Goal: Task Accomplishment & Management: Use online tool/utility

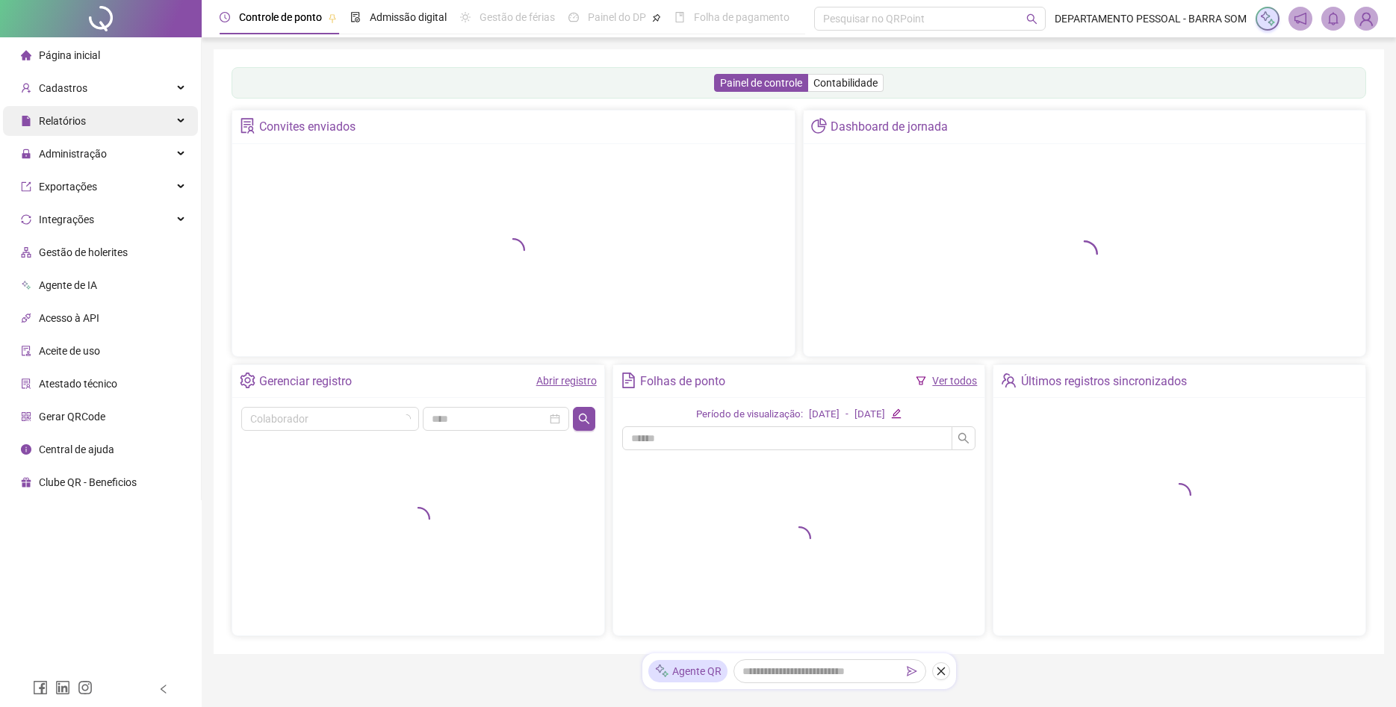
click at [87, 120] on div "Relatórios" at bounding box center [100, 121] width 195 height 30
click at [110, 89] on div "Cadastros" at bounding box center [100, 88] width 195 height 30
click at [124, 88] on div "Cadastros" at bounding box center [100, 88] width 195 height 30
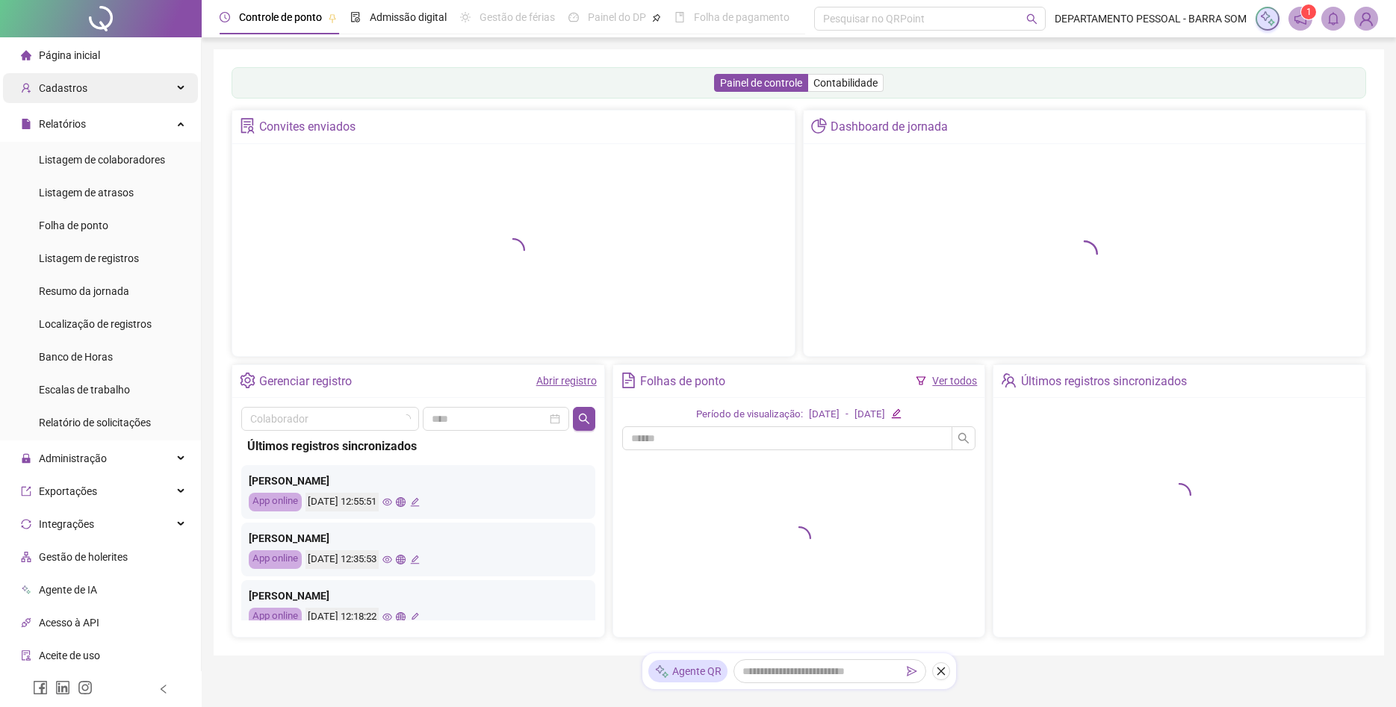
click at [128, 90] on div "Cadastros" at bounding box center [100, 88] width 195 height 30
click at [170, 90] on div "Cadastros" at bounding box center [100, 88] width 195 height 30
click at [87, 93] on div "Cadastros" at bounding box center [100, 88] width 195 height 30
click at [93, 90] on div "Cadastros" at bounding box center [100, 88] width 195 height 30
click at [176, 90] on div "Cadastros" at bounding box center [100, 88] width 195 height 30
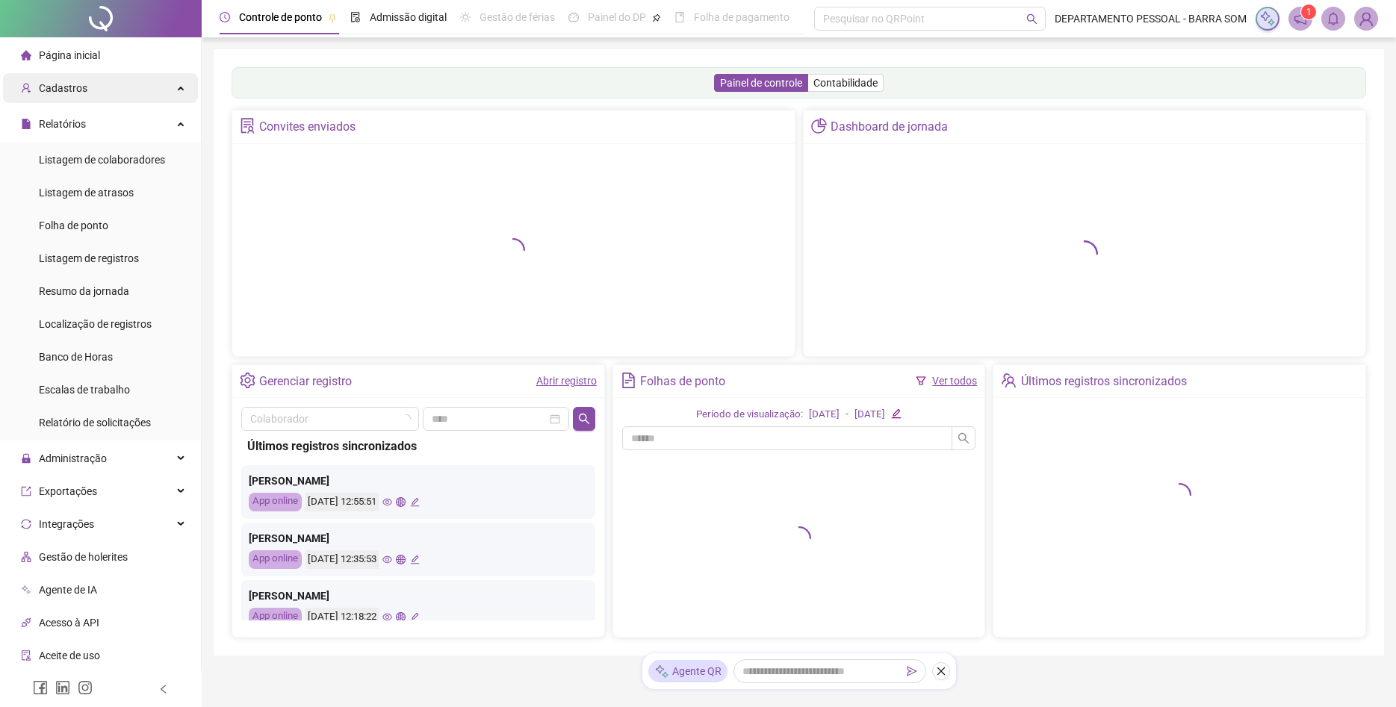
click at [134, 87] on div "Cadastros" at bounding box center [100, 88] width 195 height 30
click at [133, 91] on div "Cadastros" at bounding box center [100, 88] width 195 height 30
click at [140, 93] on div "Cadastros" at bounding box center [100, 88] width 195 height 30
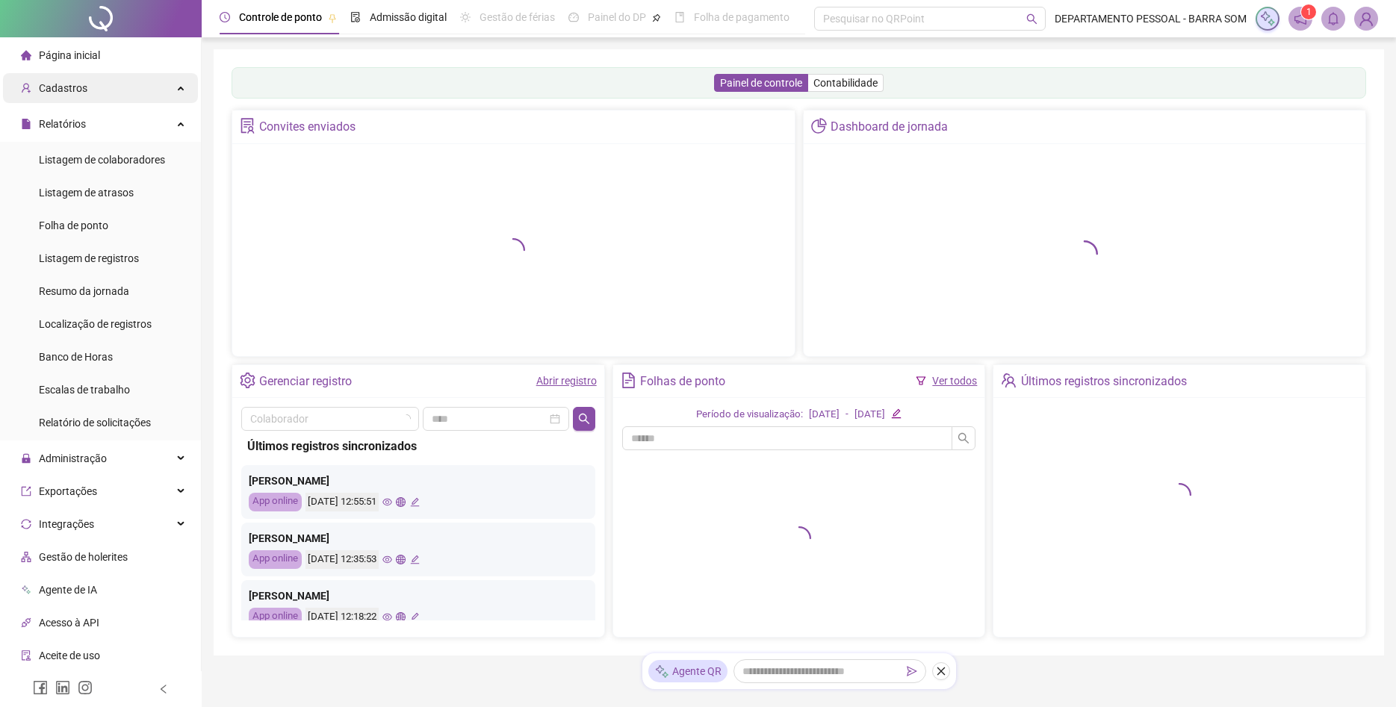
click at [175, 86] on div "Cadastros" at bounding box center [100, 88] width 195 height 30
click at [175, 87] on div "Cadastros" at bounding box center [100, 88] width 195 height 30
click at [175, 88] on div "Cadastros" at bounding box center [100, 88] width 195 height 30
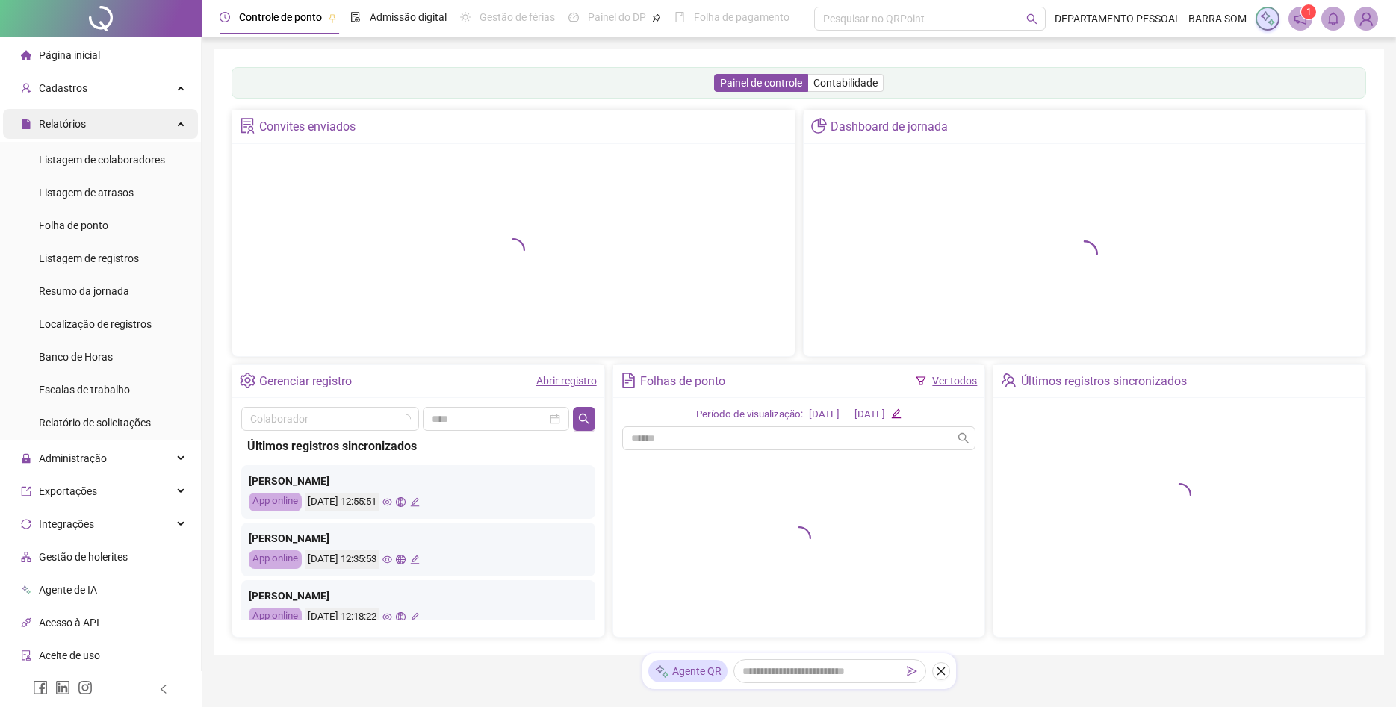
click at [184, 121] on div "Relatórios" at bounding box center [100, 124] width 195 height 30
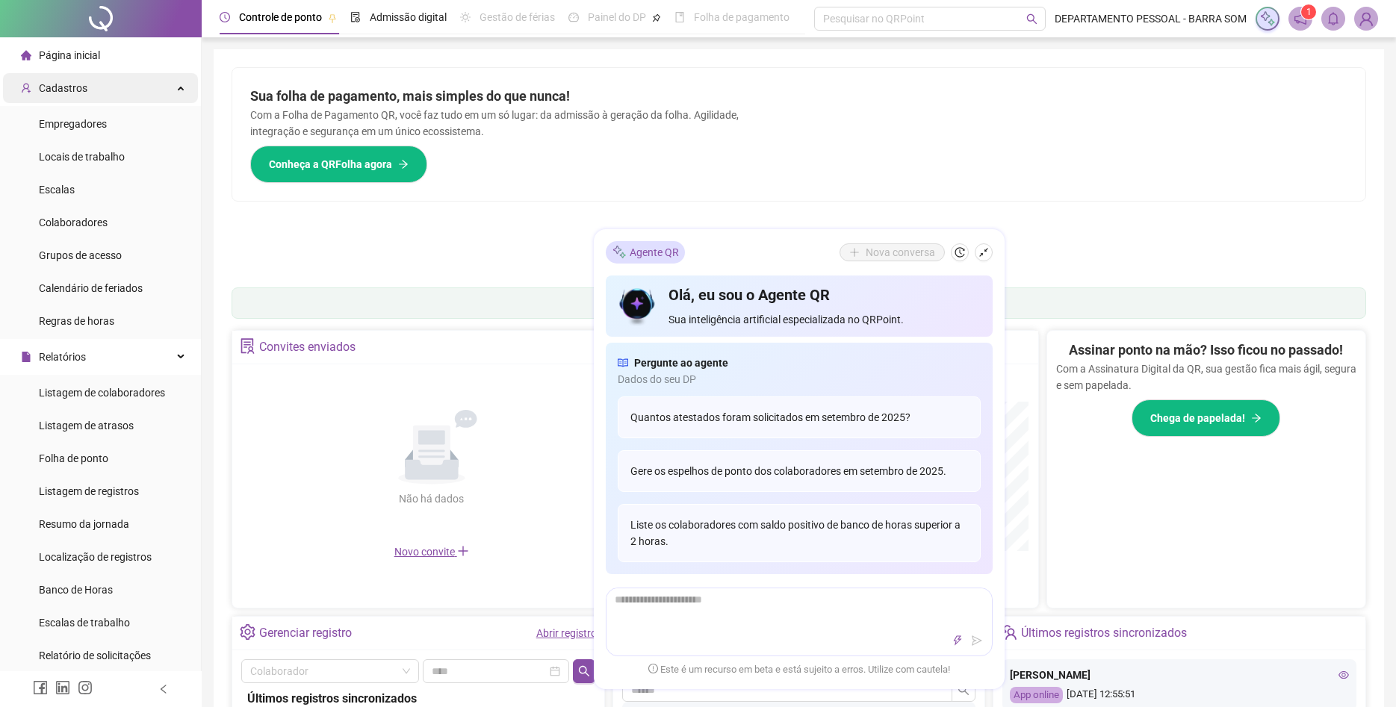
click at [181, 119] on li "Empregadores" at bounding box center [100, 124] width 195 height 30
click at [180, 89] on div "Cadastros" at bounding box center [100, 88] width 195 height 30
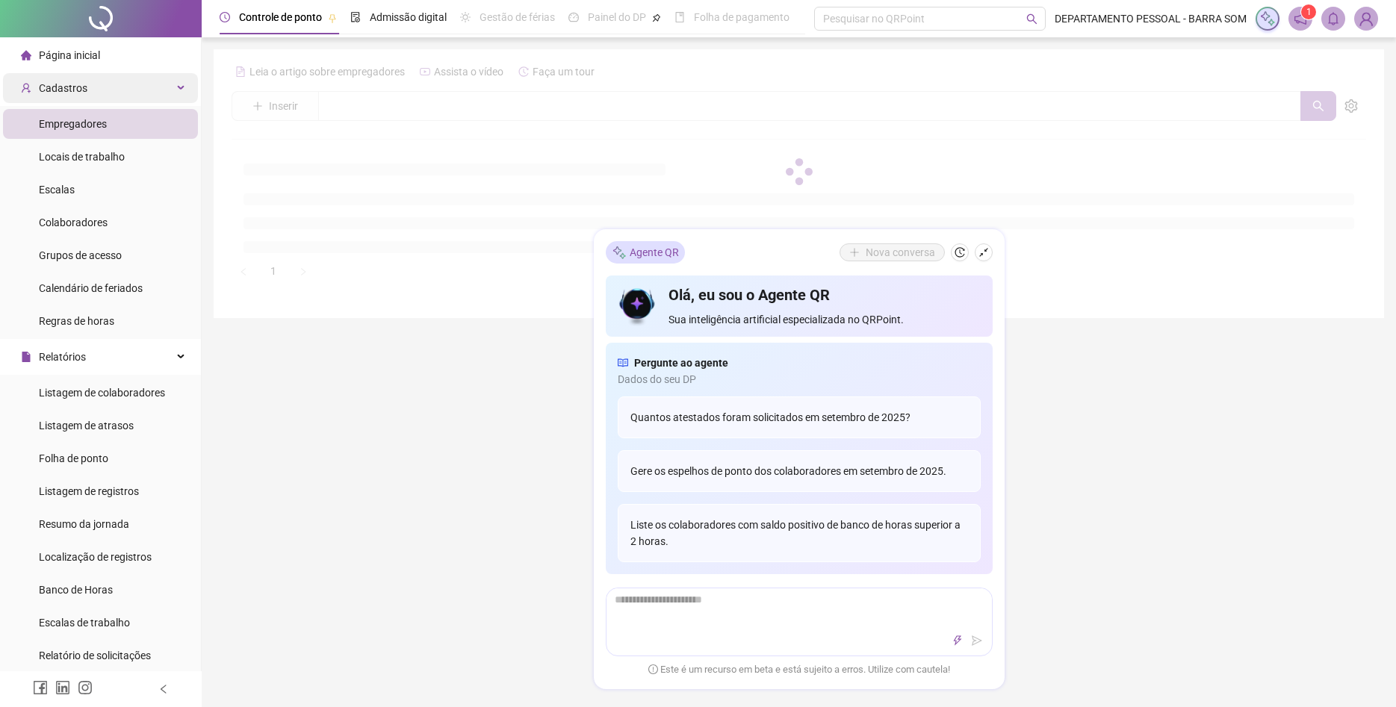
click at [180, 89] on div "Cadastros" at bounding box center [100, 88] width 195 height 30
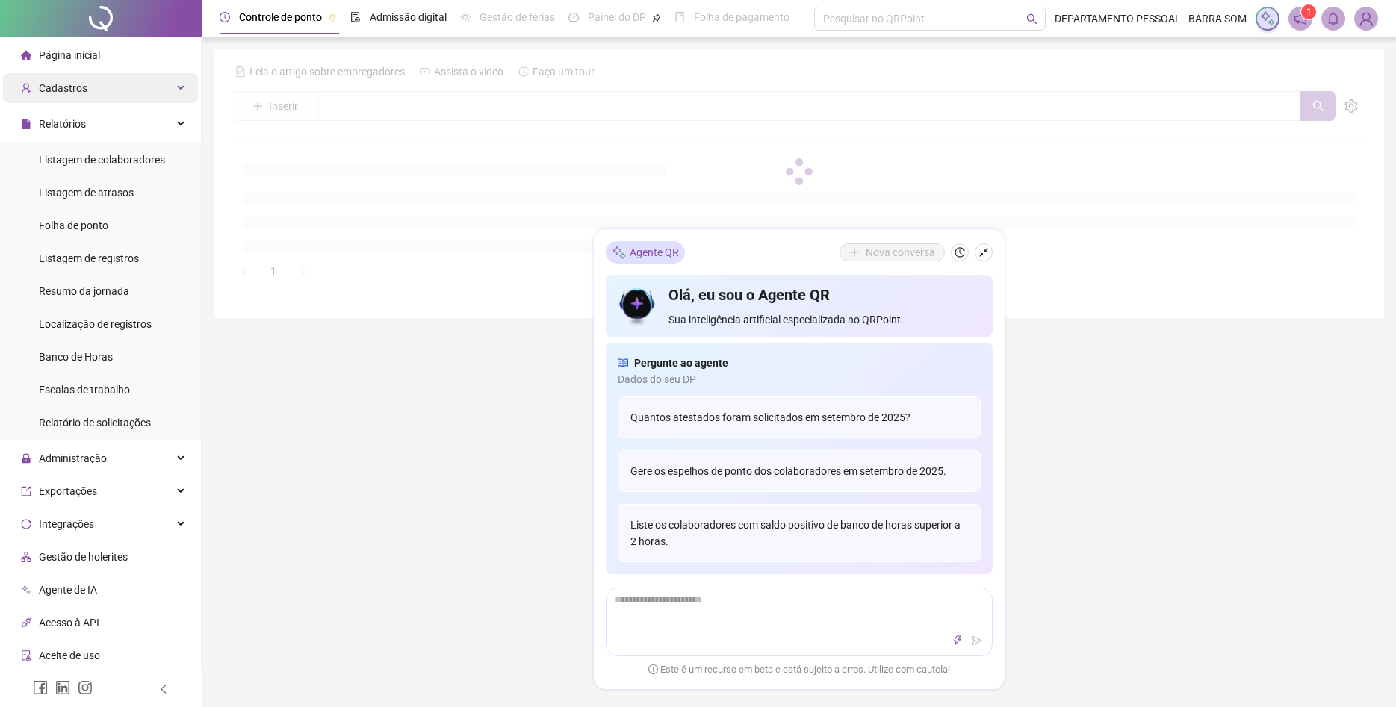
click at [180, 89] on div "Cadastros" at bounding box center [100, 88] width 195 height 30
click at [174, 89] on div "Cadastros" at bounding box center [100, 88] width 195 height 30
click at [181, 91] on div "Cadastros" at bounding box center [100, 88] width 195 height 30
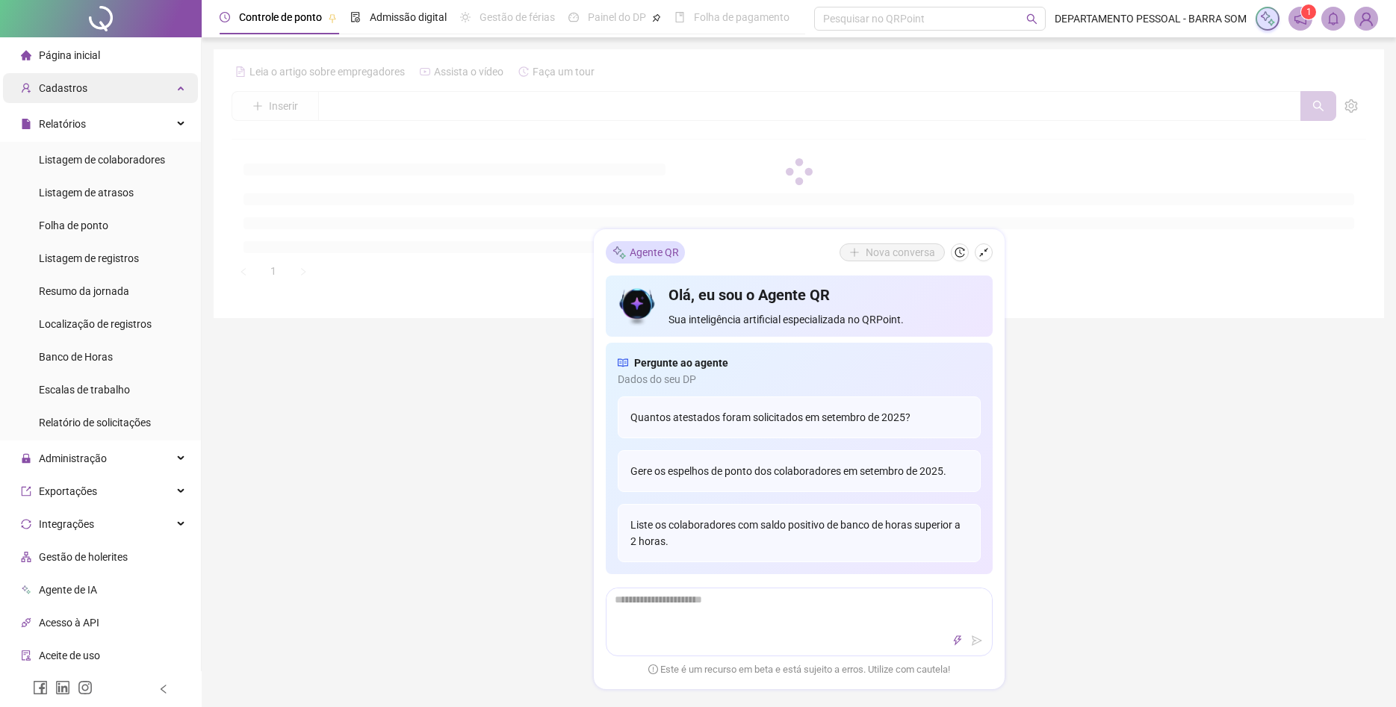
click at [178, 124] on div "Relatórios" at bounding box center [100, 124] width 195 height 30
click at [105, 86] on div "Cadastros" at bounding box center [100, 88] width 195 height 30
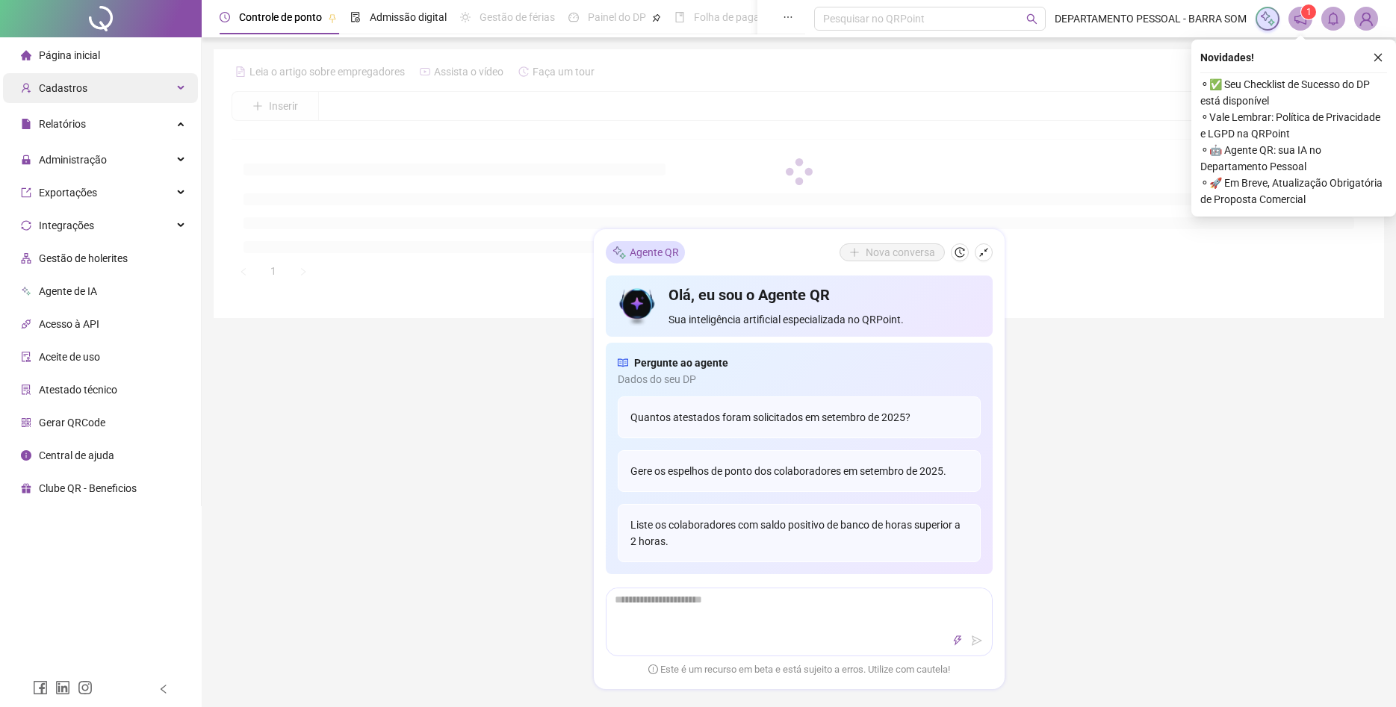
click at [108, 84] on div "Cadastros" at bounding box center [100, 88] width 195 height 30
click at [179, 87] on icon at bounding box center [181, 87] width 7 height 0
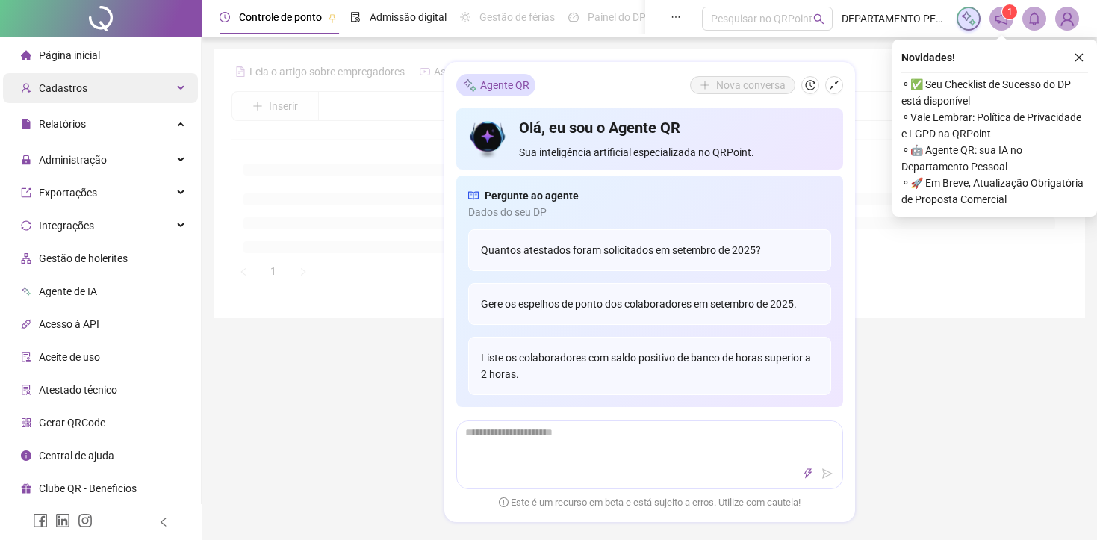
click at [173, 90] on div "Cadastros" at bounding box center [100, 88] width 195 height 30
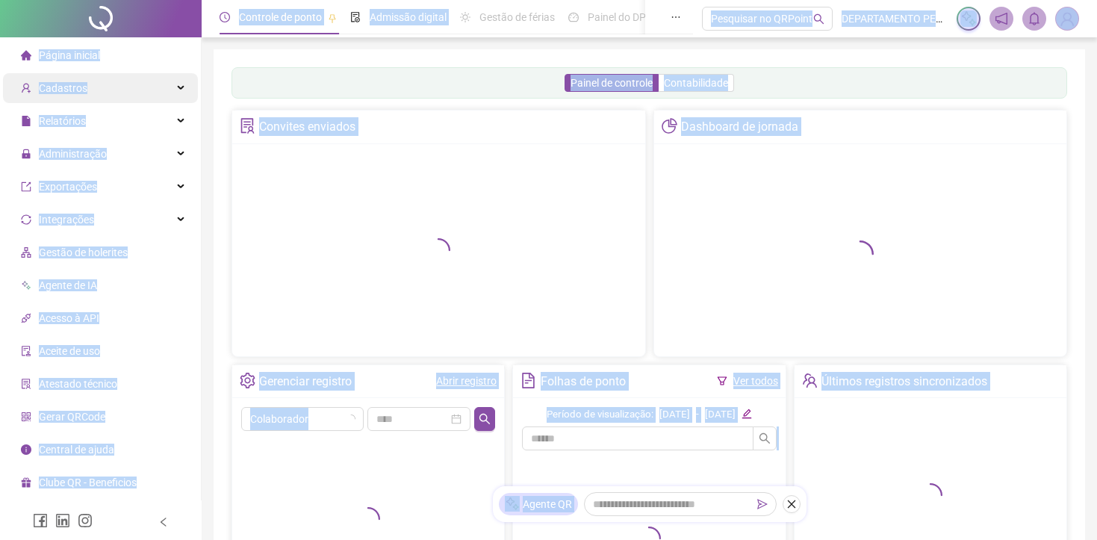
click at [166, 90] on div "Cadastros" at bounding box center [100, 88] width 195 height 30
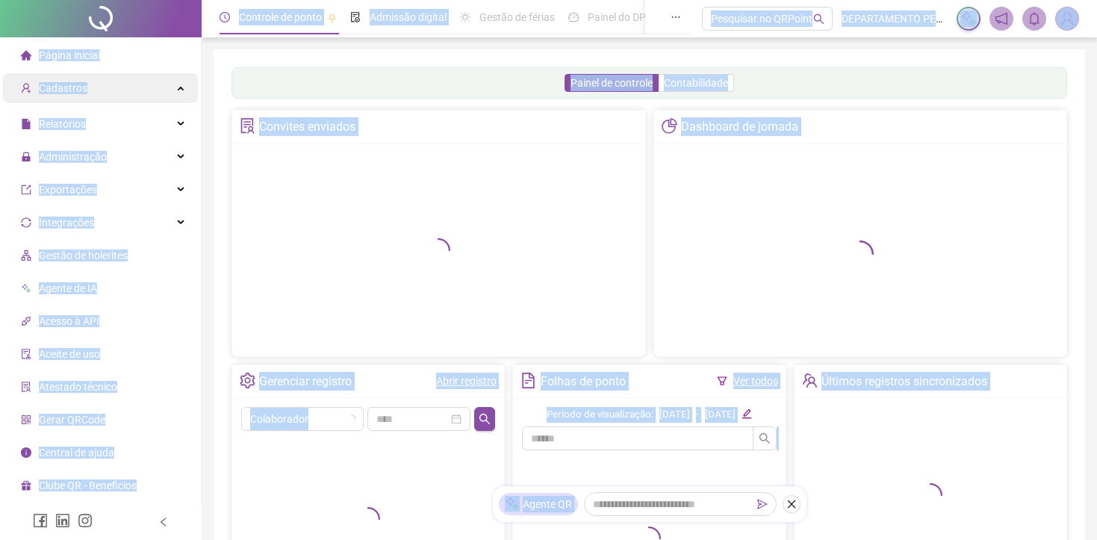
click at [178, 88] on div "Cadastros" at bounding box center [100, 88] width 195 height 30
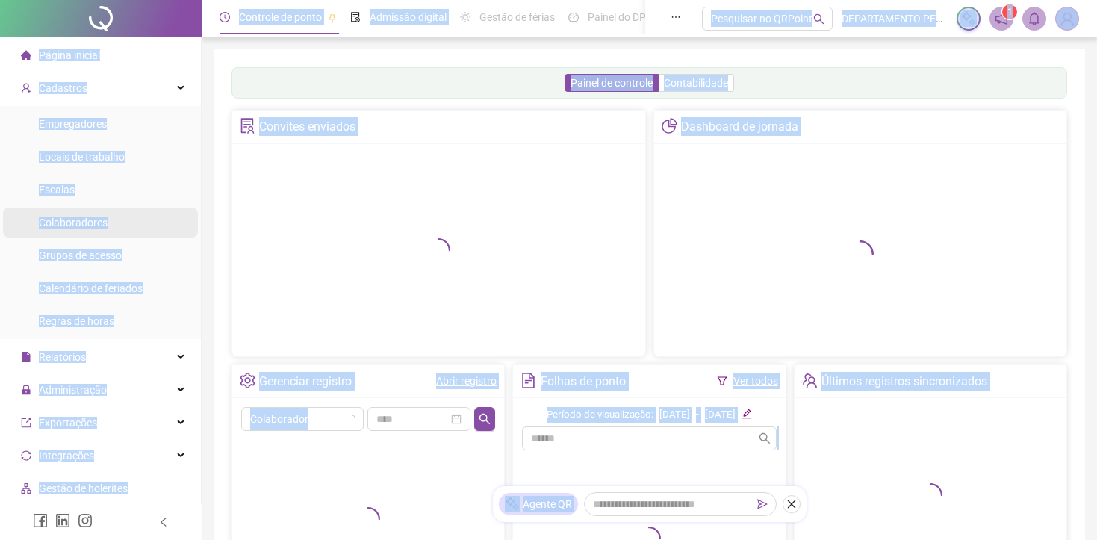
click at [87, 223] on span "Colaboradores" at bounding box center [73, 223] width 69 height 12
click at [87, 221] on span "Colaboradores" at bounding box center [73, 223] width 69 height 12
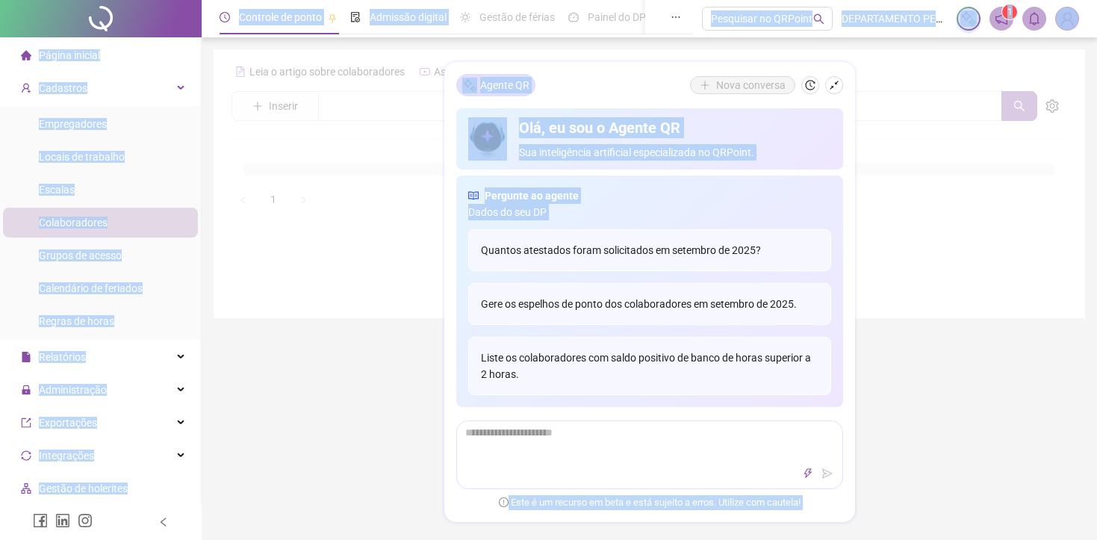
click at [87, 221] on span "Colaboradores" at bounding box center [73, 223] width 69 height 12
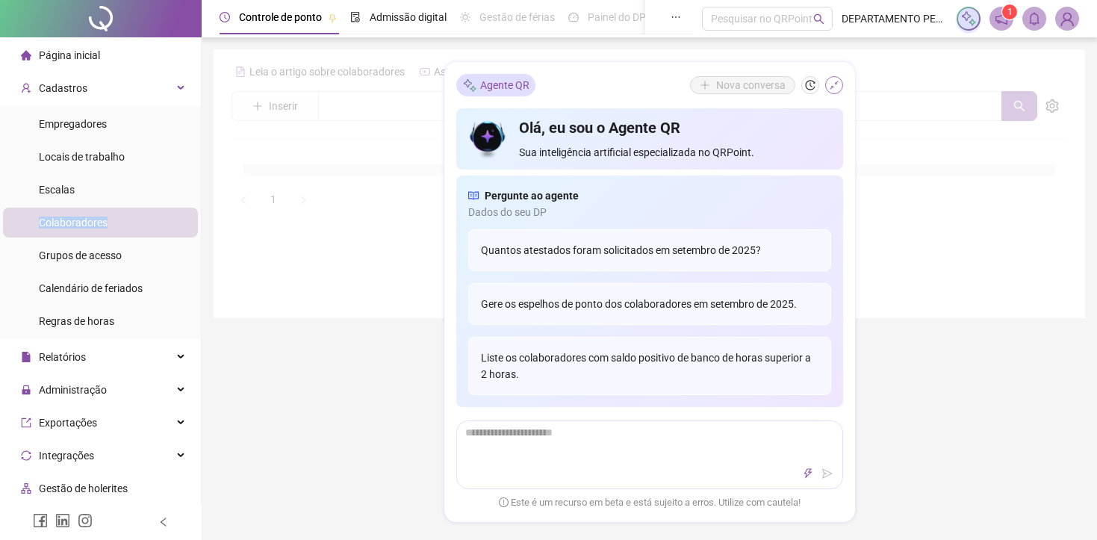
click at [833, 87] on icon "shrink" at bounding box center [834, 85] width 9 height 9
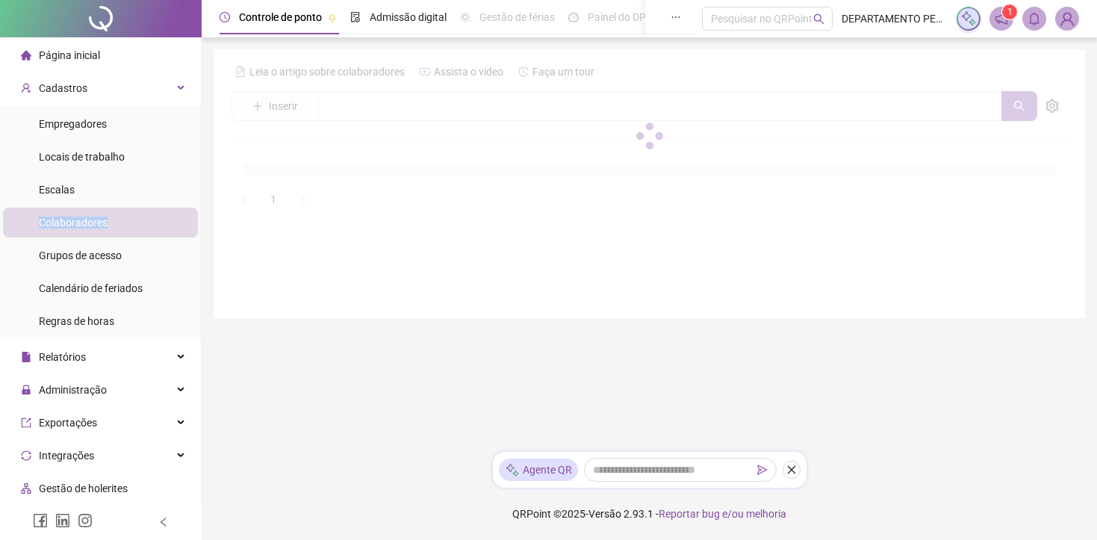
click at [135, 225] on li "Colaboradores" at bounding box center [100, 223] width 195 height 30
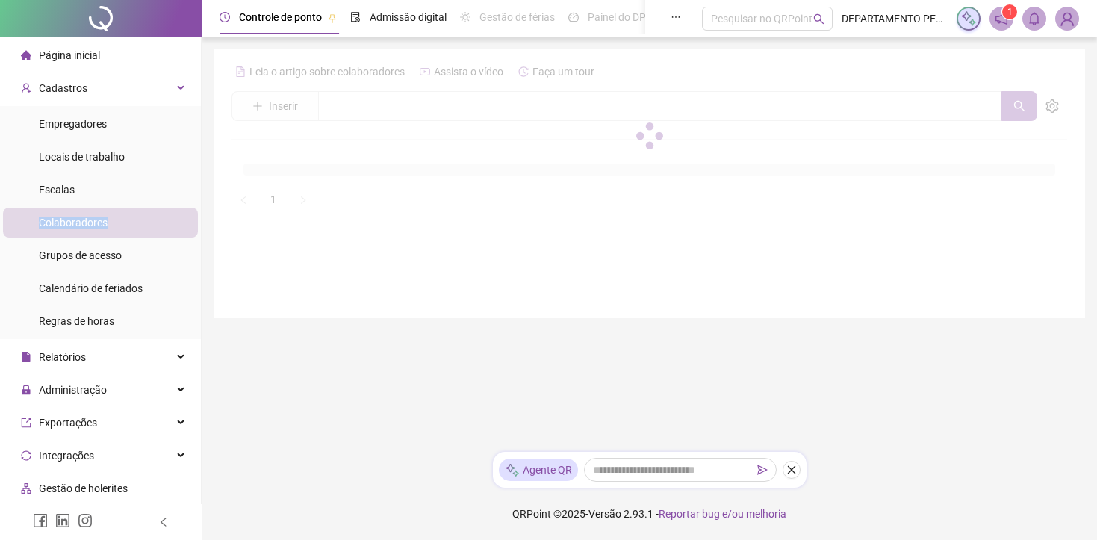
click at [135, 225] on li "Colaboradores" at bounding box center [100, 223] width 195 height 30
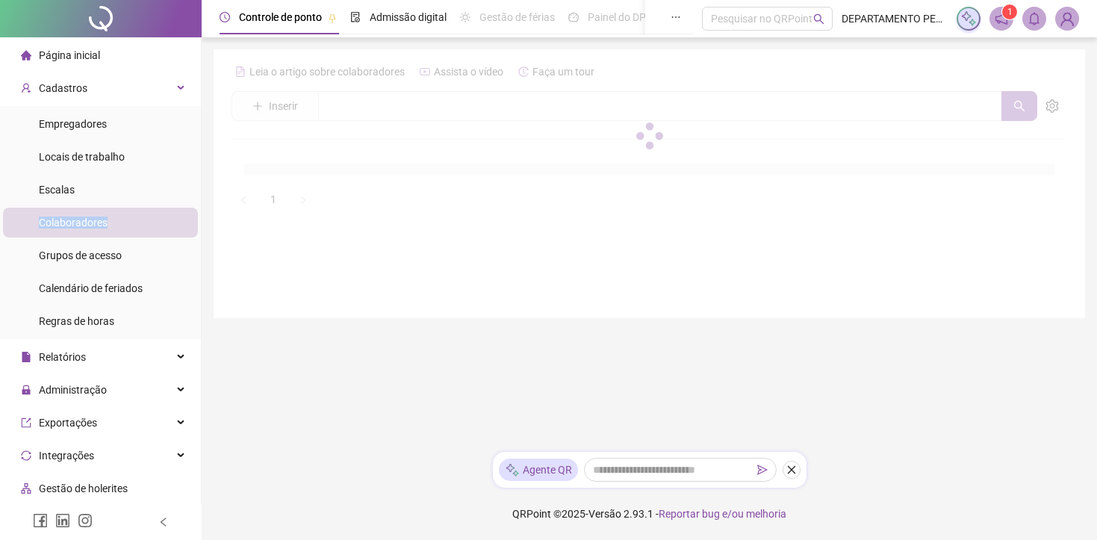
click at [135, 225] on li "Colaboradores" at bounding box center [100, 223] width 195 height 30
click at [142, 229] on li "Colaboradores" at bounding box center [100, 223] width 195 height 30
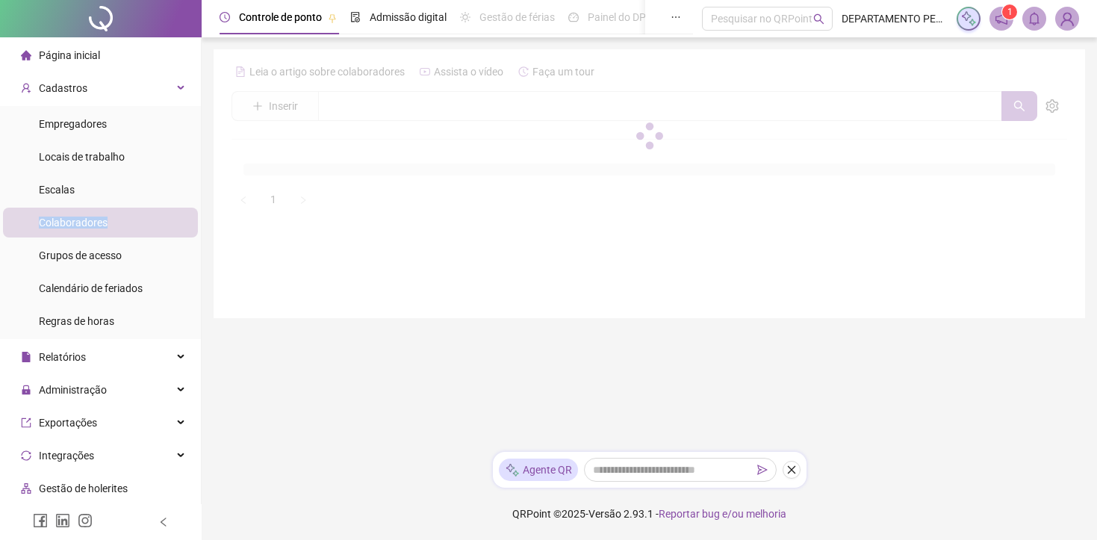
click at [102, 220] on span "Colaboradores" at bounding box center [73, 223] width 69 height 12
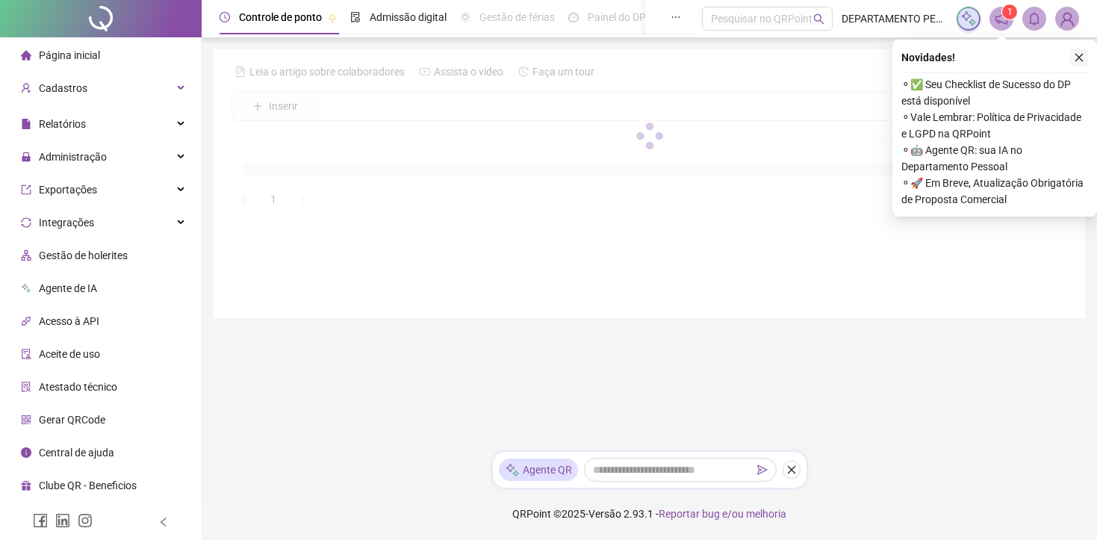
click at [1077, 56] on icon "close" at bounding box center [1079, 57] width 10 height 10
click at [1077, 56] on div "Leia o artigo sobre colaboradores Assista o vídeo Faça um tour Inserir Nenhum r…" at bounding box center [650, 183] width 872 height 269
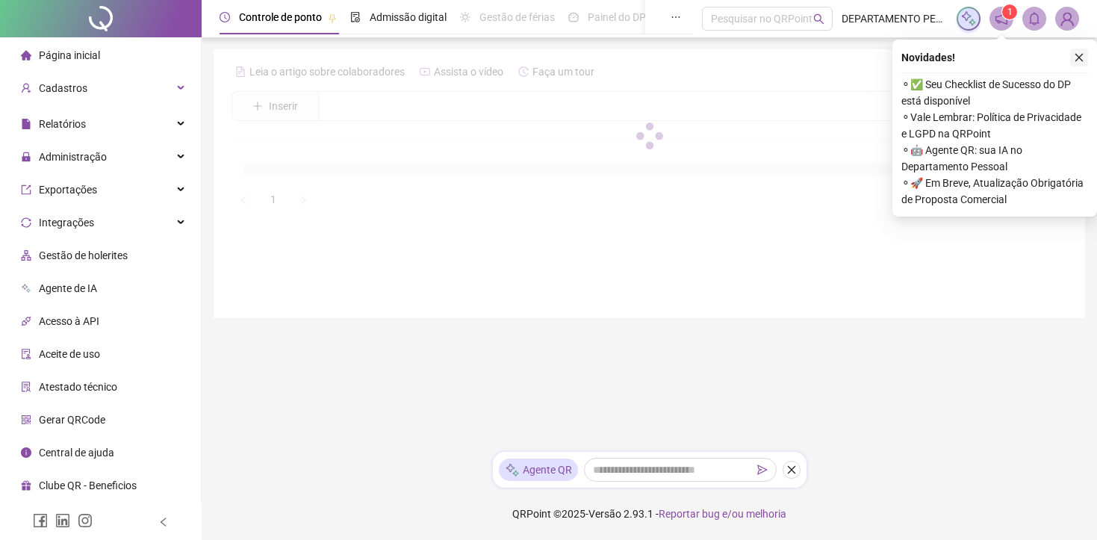
click at [1077, 56] on div "Leia o artigo sobre colaboradores Assista o vídeo Faça um tour Inserir Nenhum r…" at bounding box center [650, 183] width 872 height 269
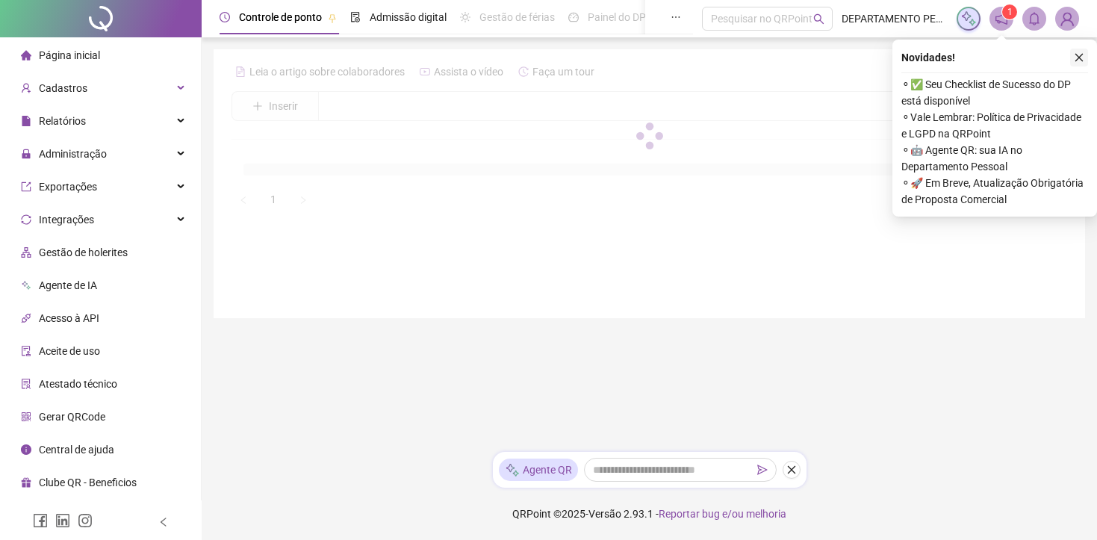
click at [1077, 56] on div "Leia o artigo sobre colaboradores Assista o vídeo Faça um tour Inserir Nenhum r…" at bounding box center [650, 183] width 872 height 269
click at [1077, 57] on div "Leia o artigo sobre colaboradores Assista o vídeo Faça um tour Inserir Nenhum r…" at bounding box center [650, 183] width 872 height 269
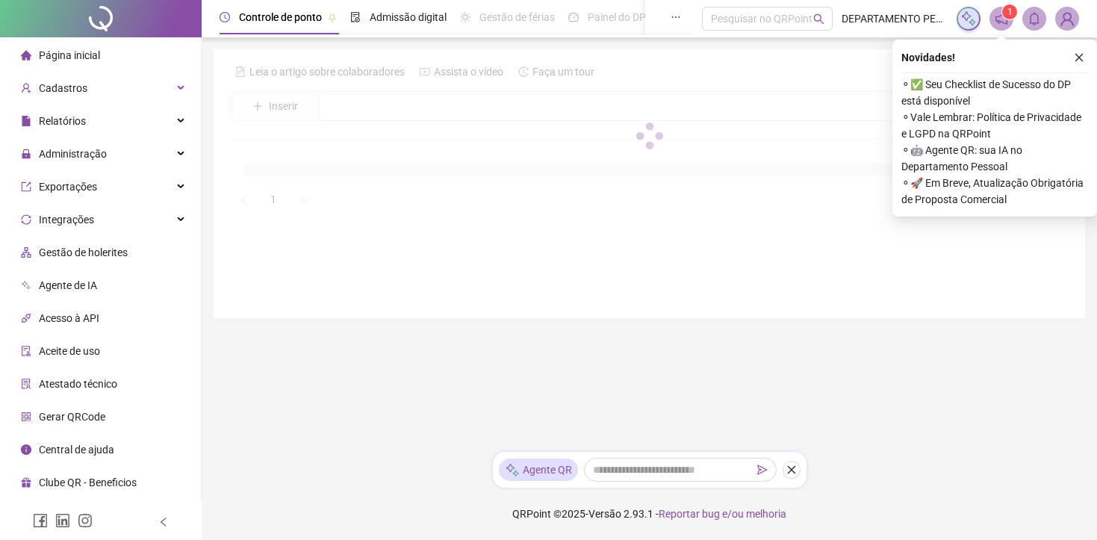
click at [1077, 57] on div "Leia o artigo sobre colaboradores Assista o vídeo Faça um tour Inserir Nenhum r…" at bounding box center [650, 183] width 872 height 269
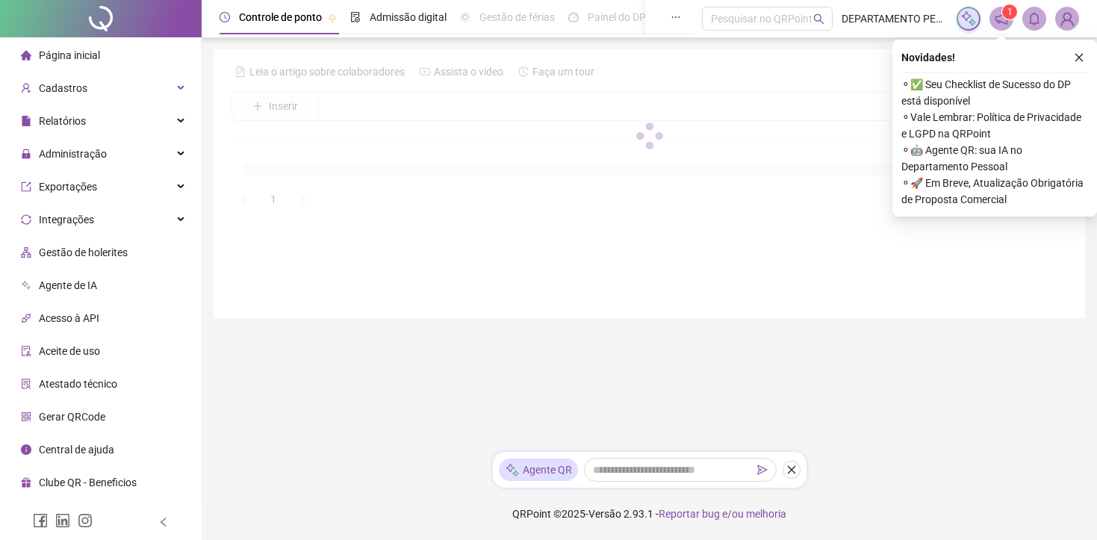
click at [1077, 57] on div "Leia o artigo sobre colaboradores Assista o vídeo Faça um tour Inserir Nenhum r…" at bounding box center [650, 183] width 872 height 269
click at [1077, 58] on div "Leia o artigo sobre colaboradores Assista o vídeo Faça um tour Inserir Nenhum r…" at bounding box center [650, 183] width 872 height 269
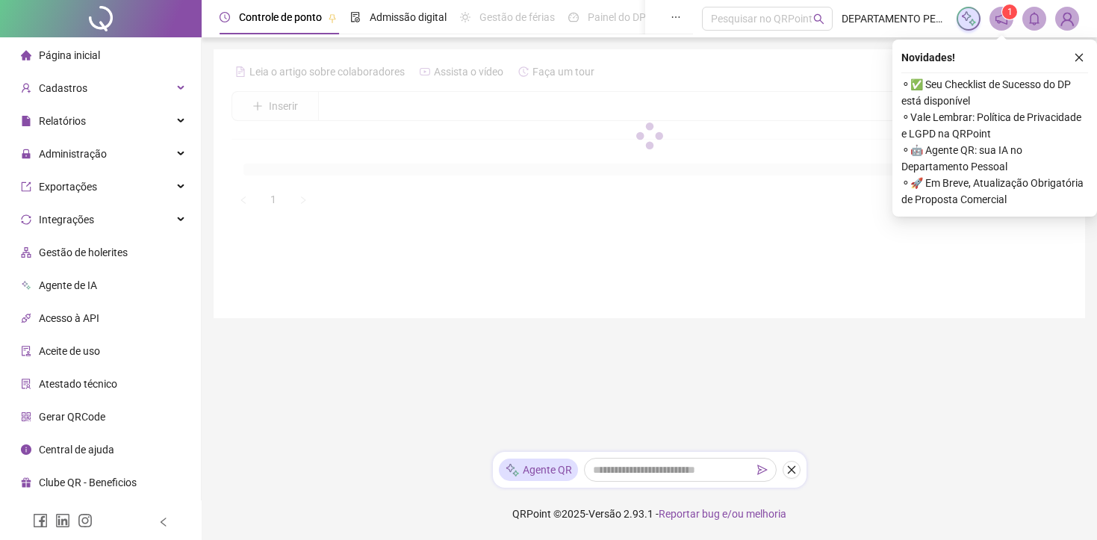
click at [1077, 58] on div "Leia o artigo sobre colaboradores Assista o vídeo Faça um tour Inserir Nenhum r…" at bounding box center [650, 183] width 872 height 269
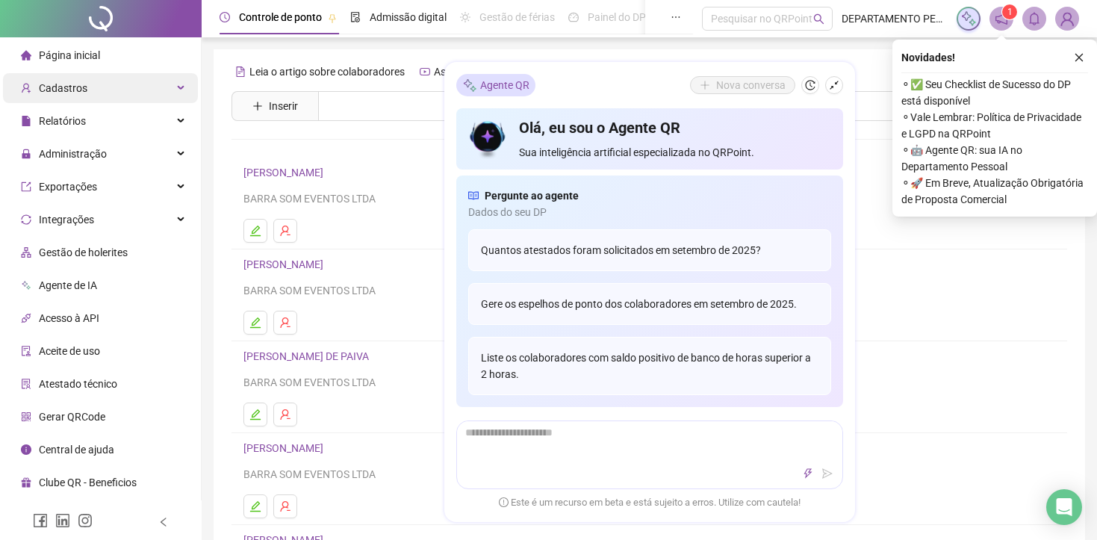
click at [114, 89] on div "Cadastros" at bounding box center [100, 88] width 195 height 30
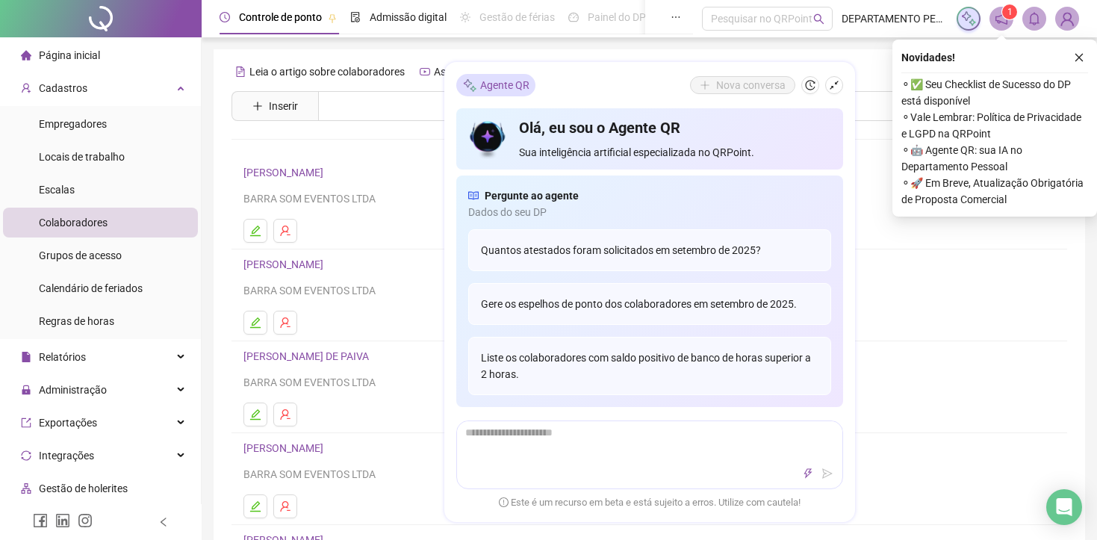
click at [92, 223] on span "Colaboradores" at bounding box center [73, 223] width 69 height 12
click at [836, 83] on icon "shrink" at bounding box center [834, 85] width 9 height 9
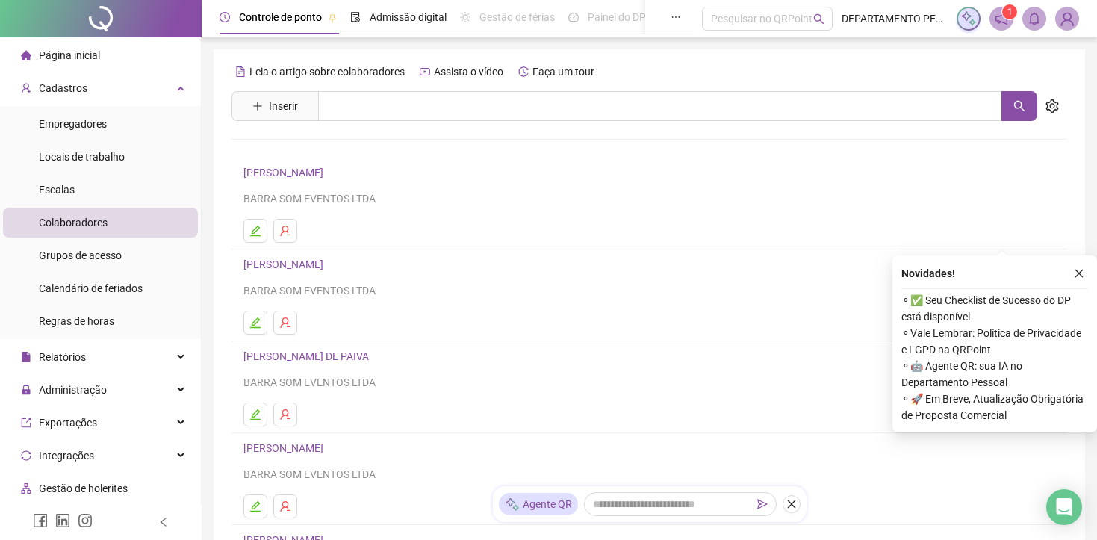
scroll to position [218, 0]
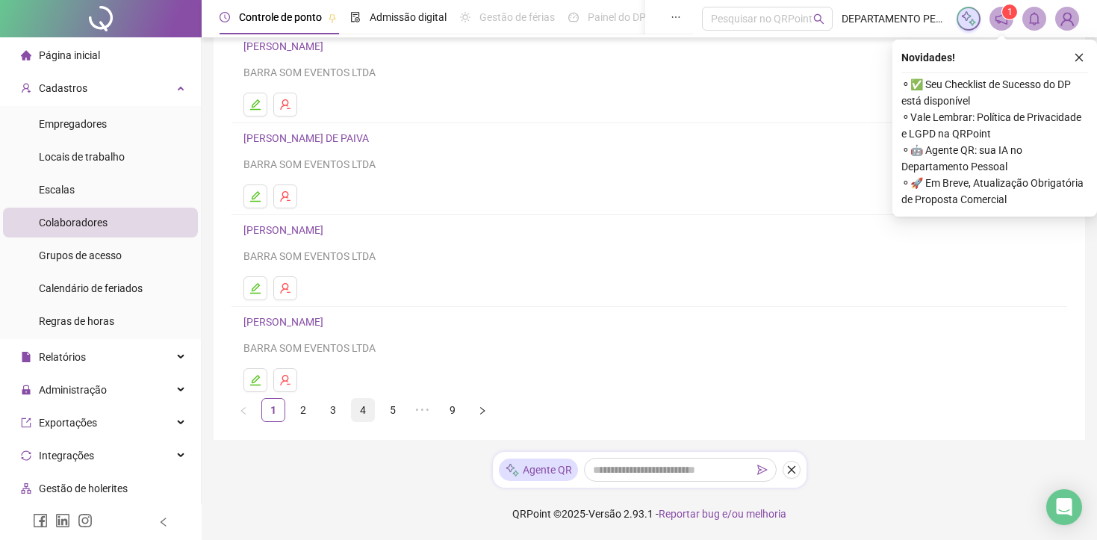
click at [364, 412] on link "4" at bounding box center [363, 410] width 22 height 22
click at [394, 406] on link "5" at bounding box center [393, 410] width 22 height 22
click at [426, 420] on link "6" at bounding box center [423, 410] width 22 height 22
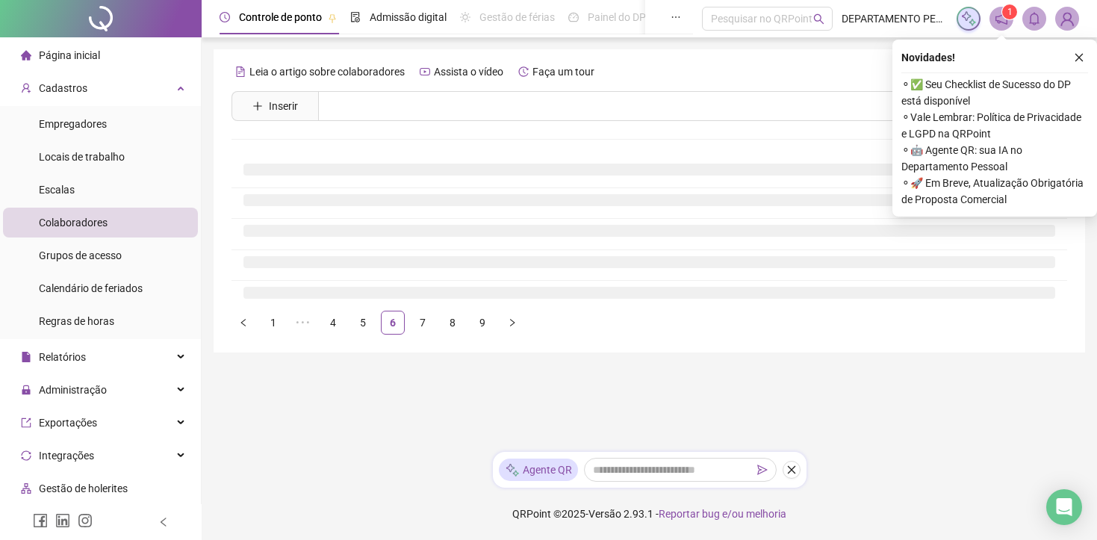
scroll to position [0, 0]
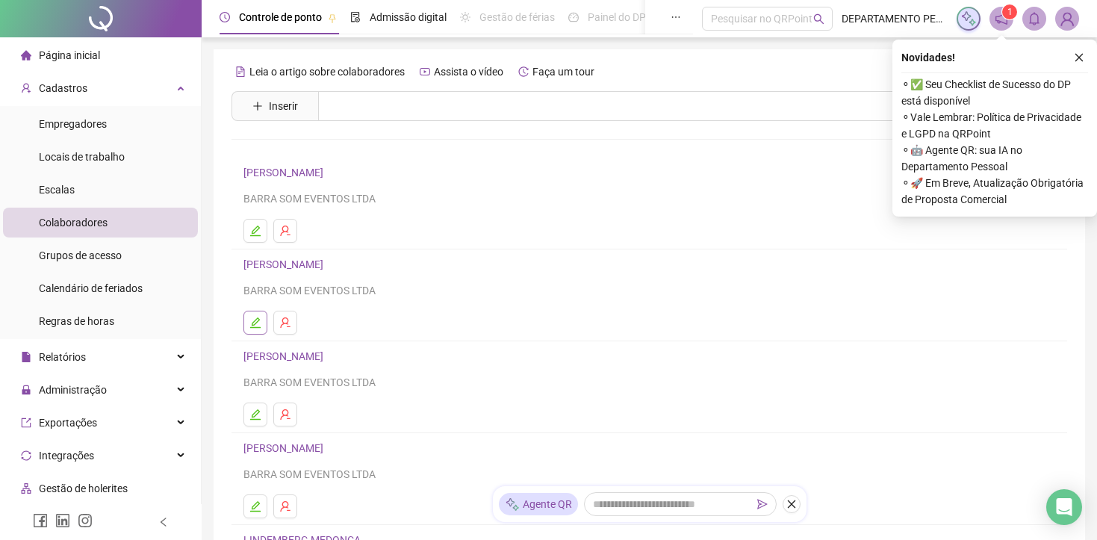
click at [254, 320] on icon "edit" at bounding box center [255, 323] width 12 height 12
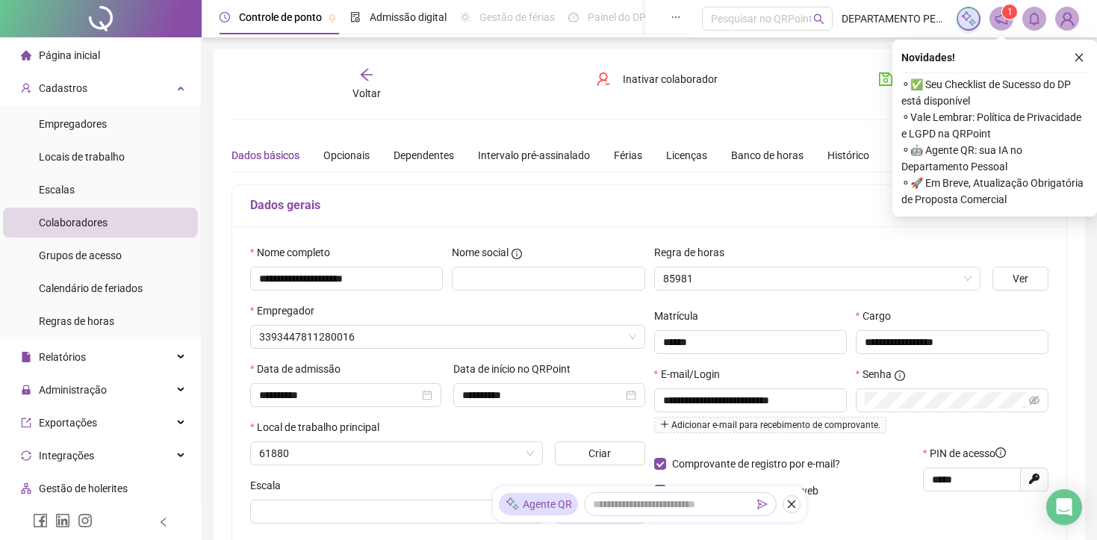
type input "**********"
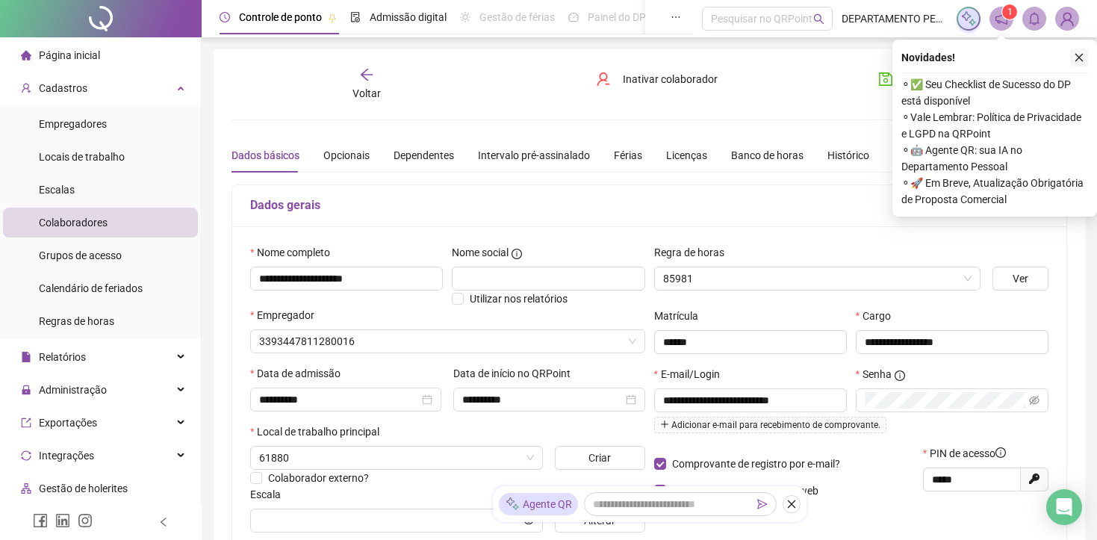
type input "**********"
click at [1078, 62] on icon "close" at bounding box center [1079, 57] width 10 height 10
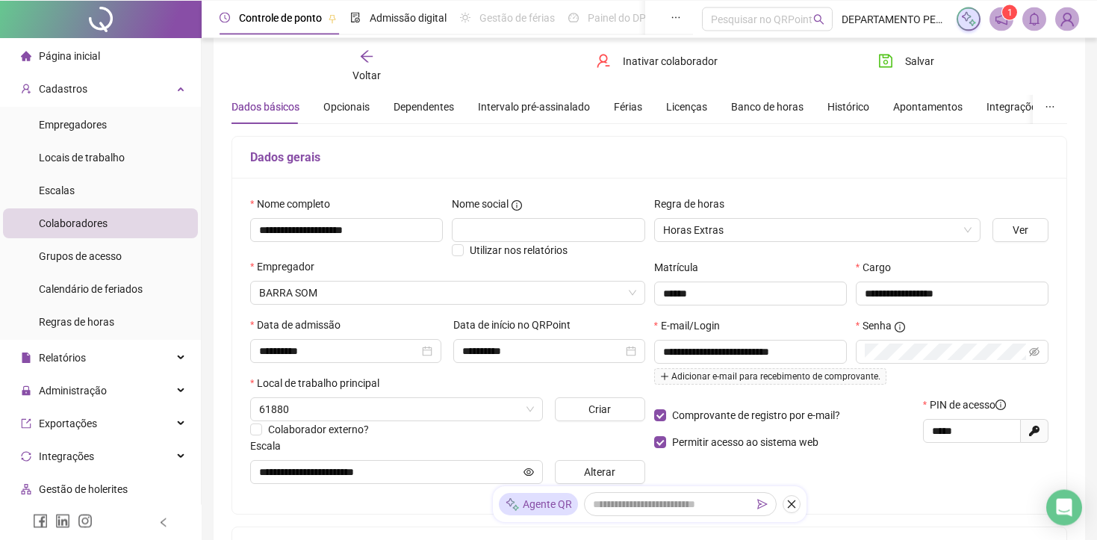
scroll to position [76, 0]
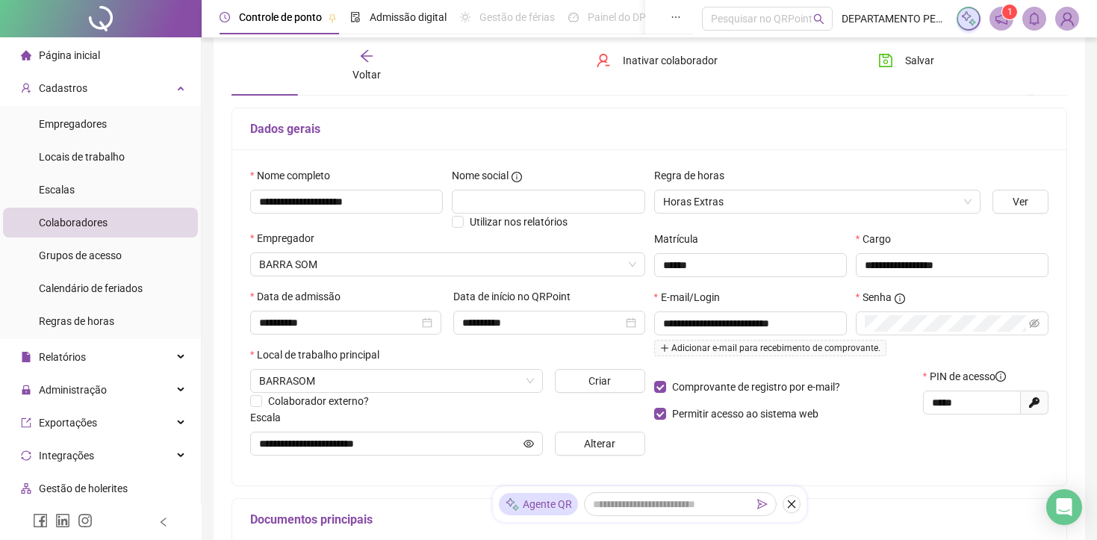
click at [1067, 21] on img at bounding box center [1067, 18] width 22 height 22
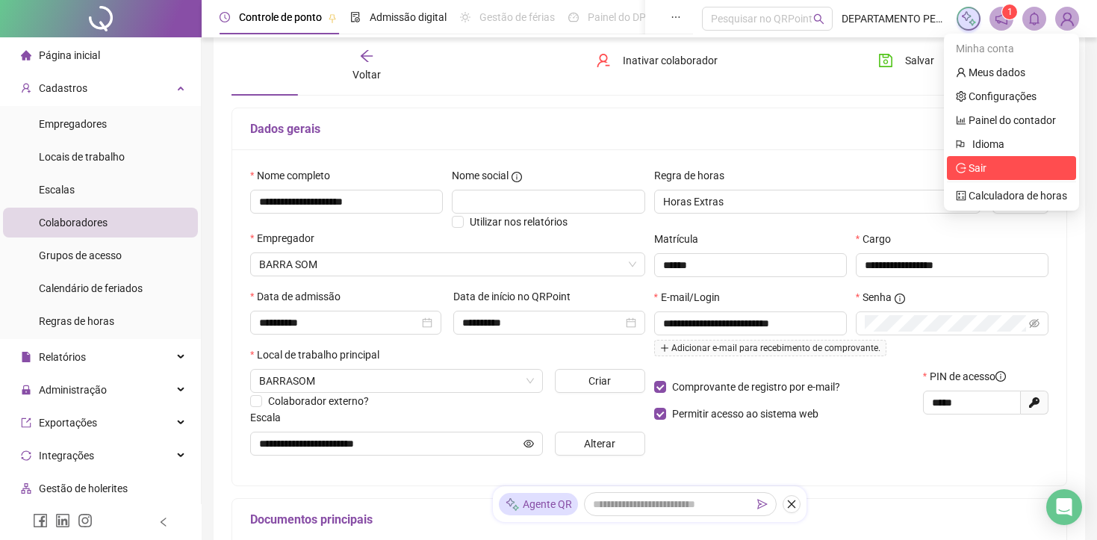
click at [1013, 172] on span "Sair" at bounding box center [1011, 168] width 111 height 16
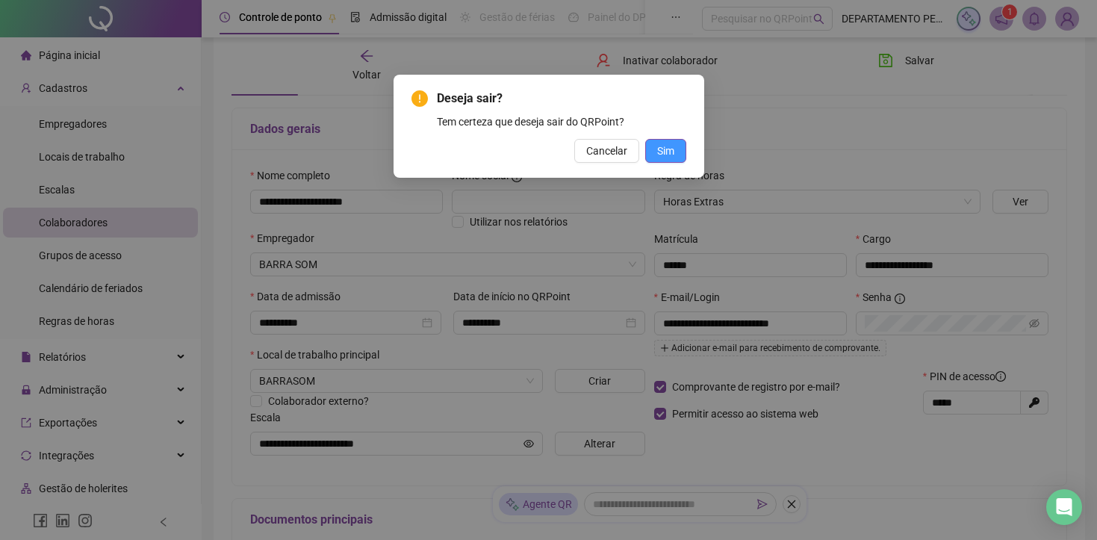
click at [683, 152] on button "Sim" at bounding box center [665, 151] width 41 height 24
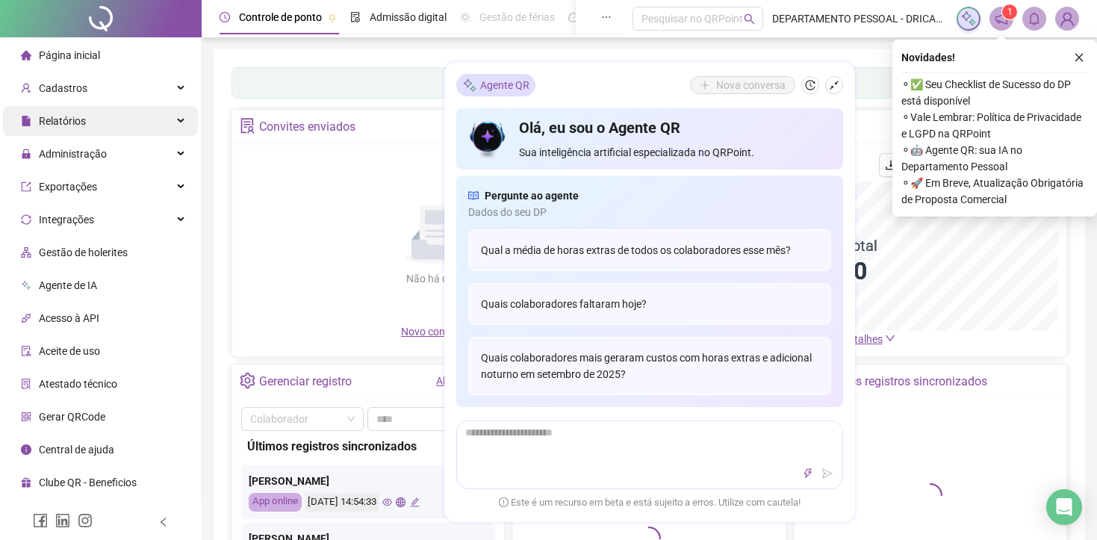
click at [178, 122] on div "Relatórios" at bounding box center [100, 121] width 195 height 30
click at [835, 88] on icon "shrink" at bounding box center [834, 85] width 10 height 10
click at [1075, 60] on icon "close" at bounding box center [1079, 57] width 10 height 10
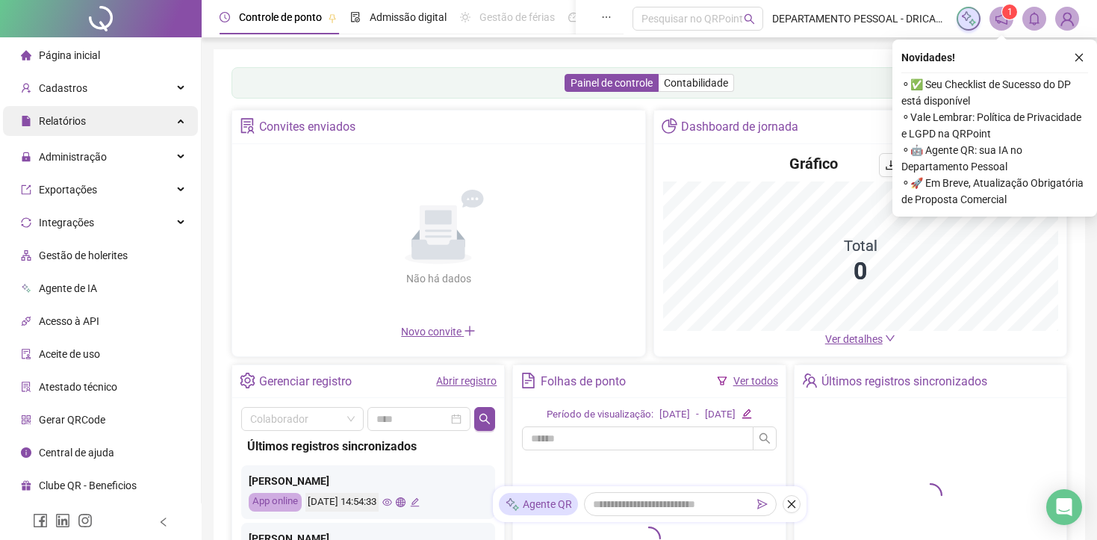
click at [165, 122] on div "Relatórios" at bounding box center [100, 121] width 195 height 30
click at [167, 120] on div "Relatórios" at bounding box center [100, 121] width 195 height 30
click at [180, 122] on div "Relatórios" at bounding box center [100, 121] width 195 height 30
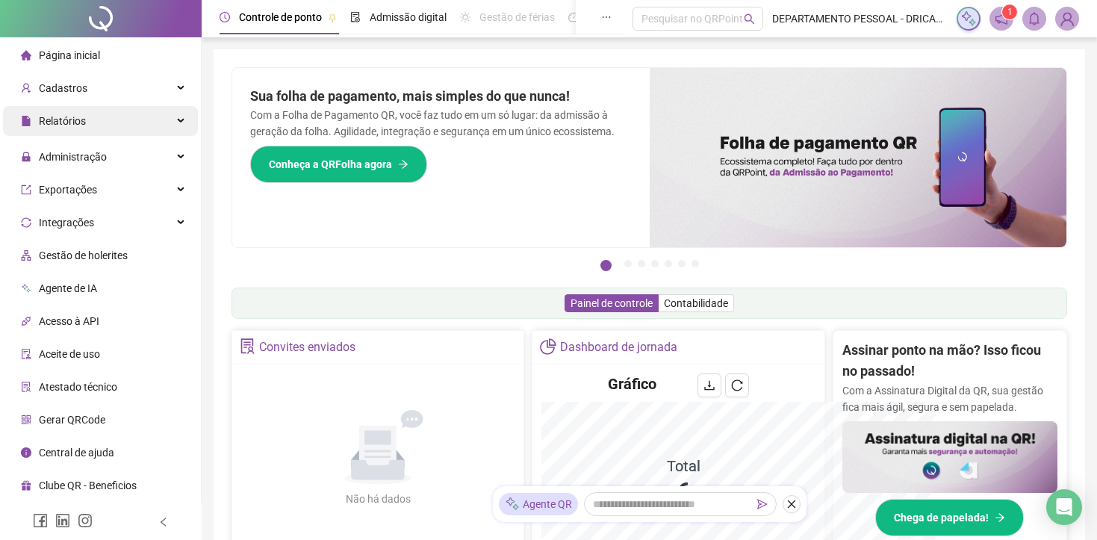
click at [176, 122] on div "Relatórios" at bounding box center [100, 121] width 195 height 30
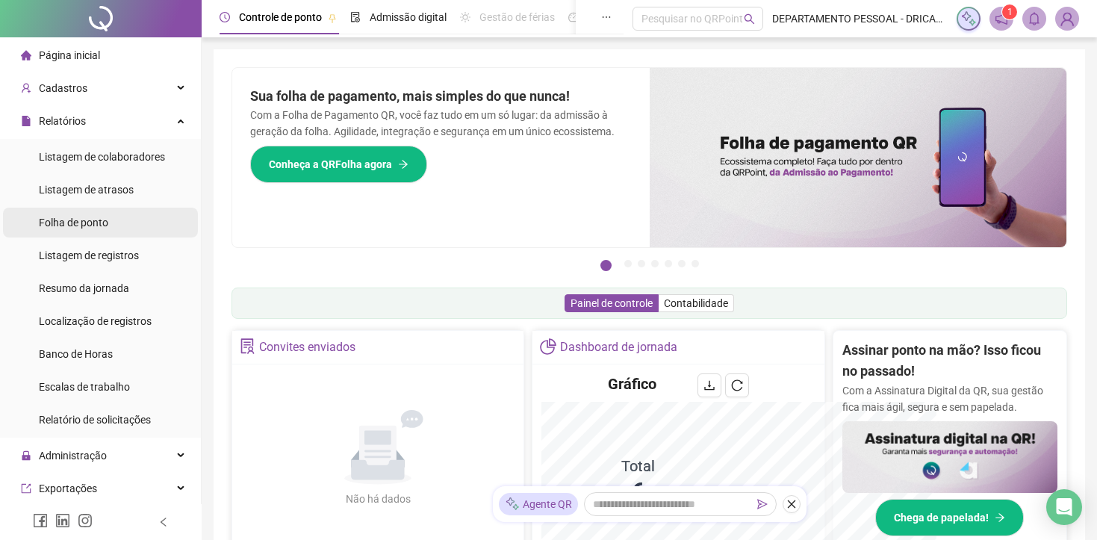
click at [99, 220] on span "Folha de ponto" at bounding box center [73, 223] width 69 height 12
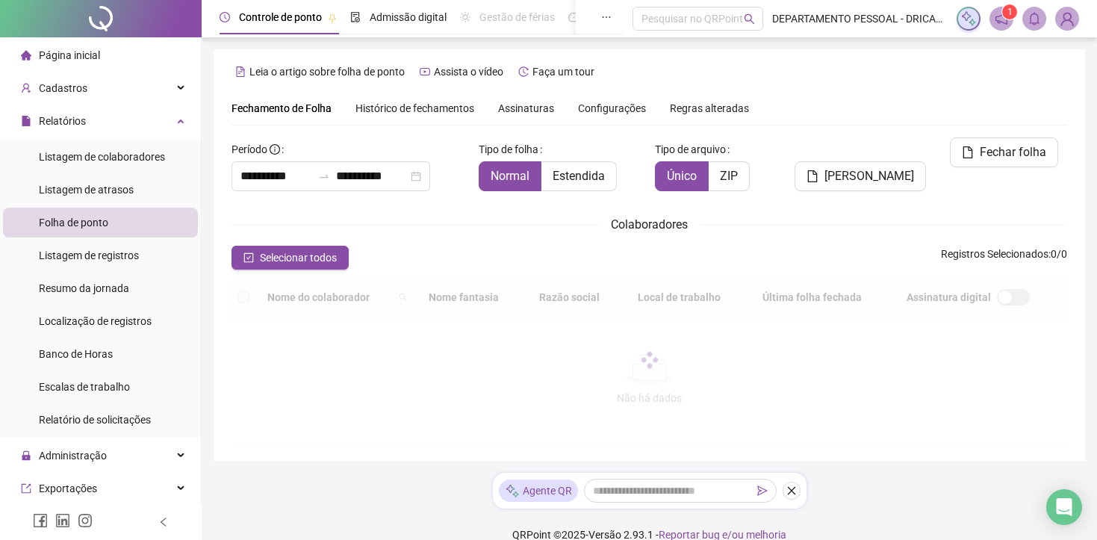
scroll to position [36, 0]
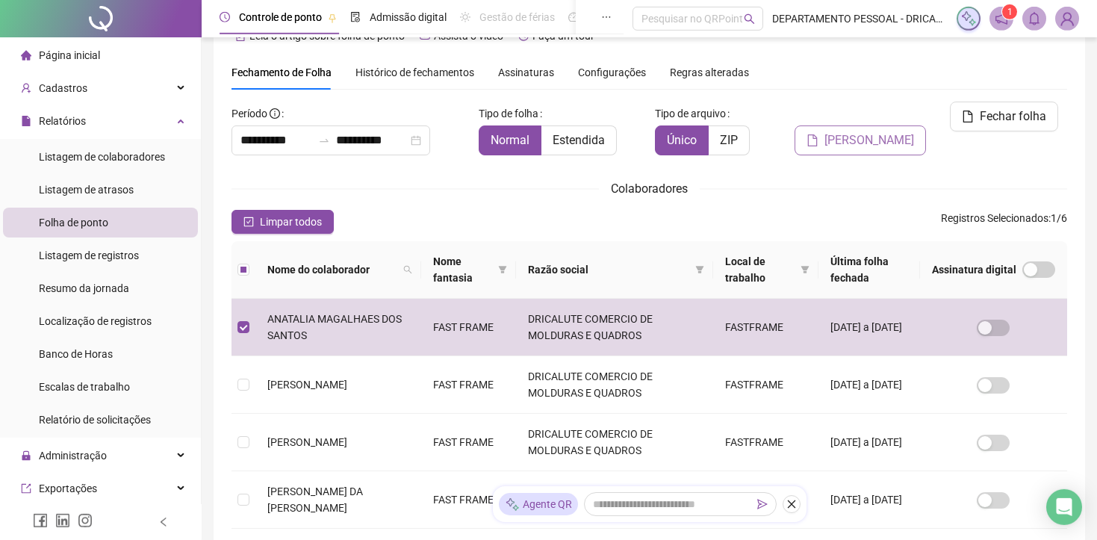
click at [900, 131] on span "[PERSON_NAME]" at bounding box center [870, 140] width 90 height 18
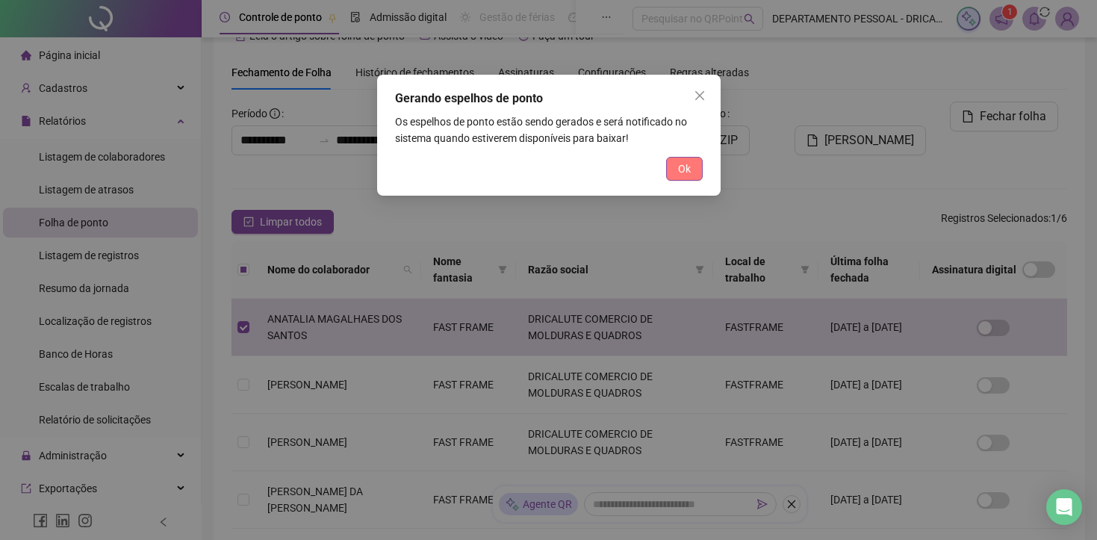
click at [689, 163] on span "Ok" at bounding box center [684, 169] width 13 height 16
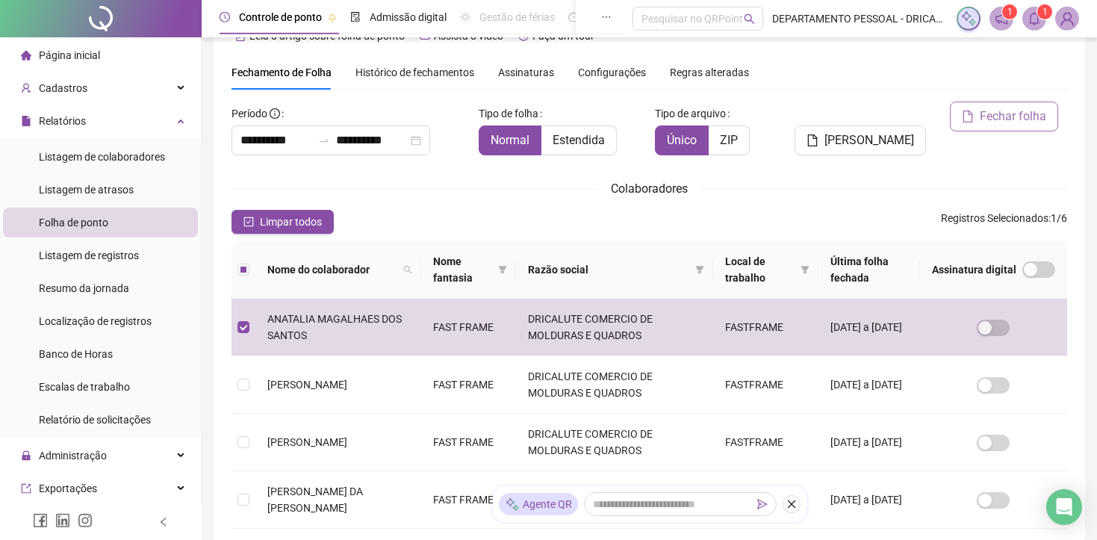
click at [1006, 116] on span "Fechar folha" at bounding box center [1013, 117] width 66 height 18
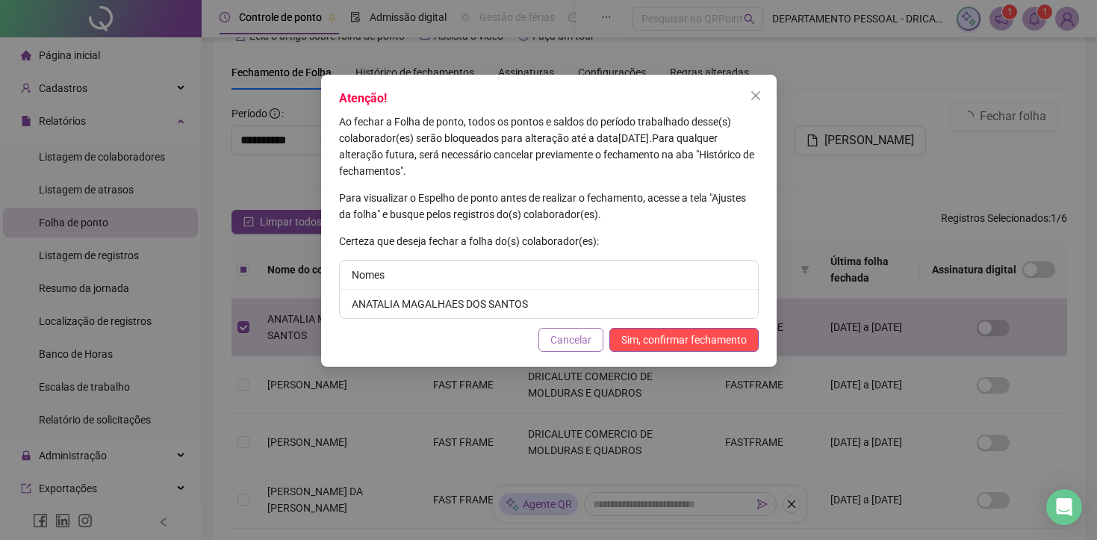
click at [590, 346] on span "Cancelar" at bounding box center [570, 340] width 41 height 16
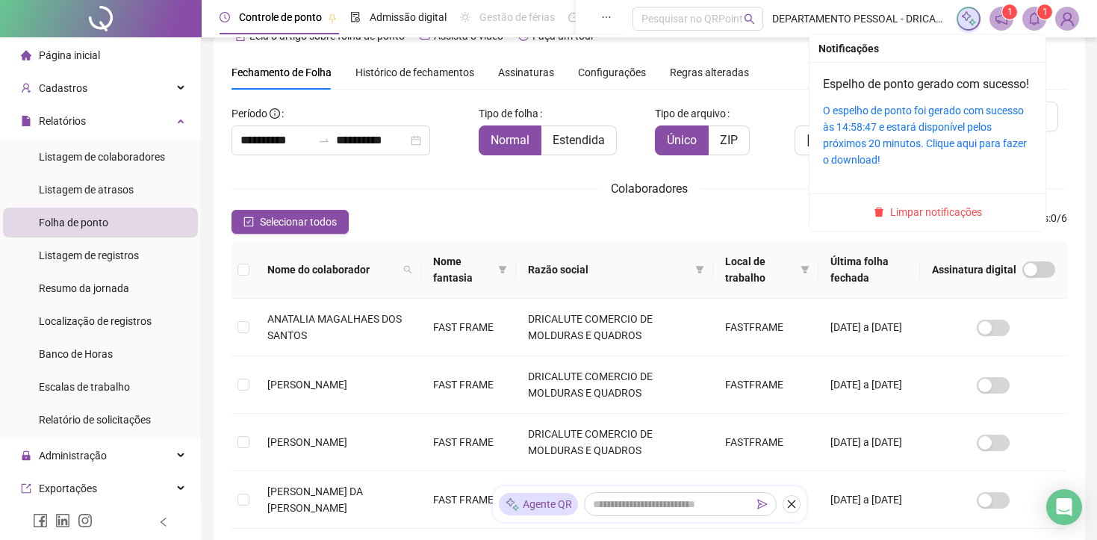
click at [1030, 20] on icon "bell" at bounding box center [1034, 18] width 13 height 13
click at [901, 127] on link "O espelho de ponto foi gerado com sucesso às 14:58:47 e estará disponível pelos…" at bounding box center [925, 135] width 204 height 61
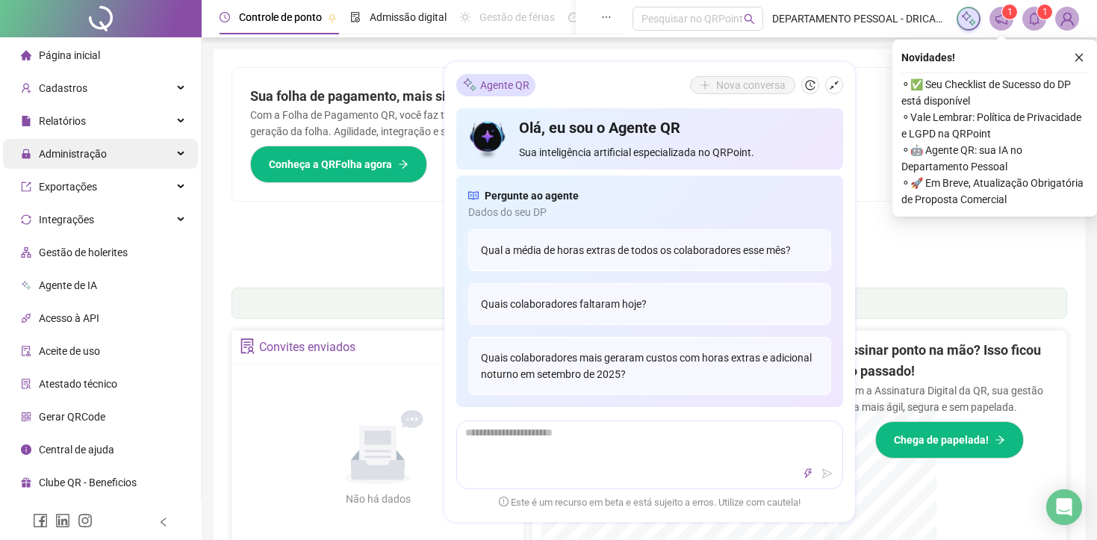
click at [161, 158] on div "Administração" at bounding box center [100, 154] width 195 height 30
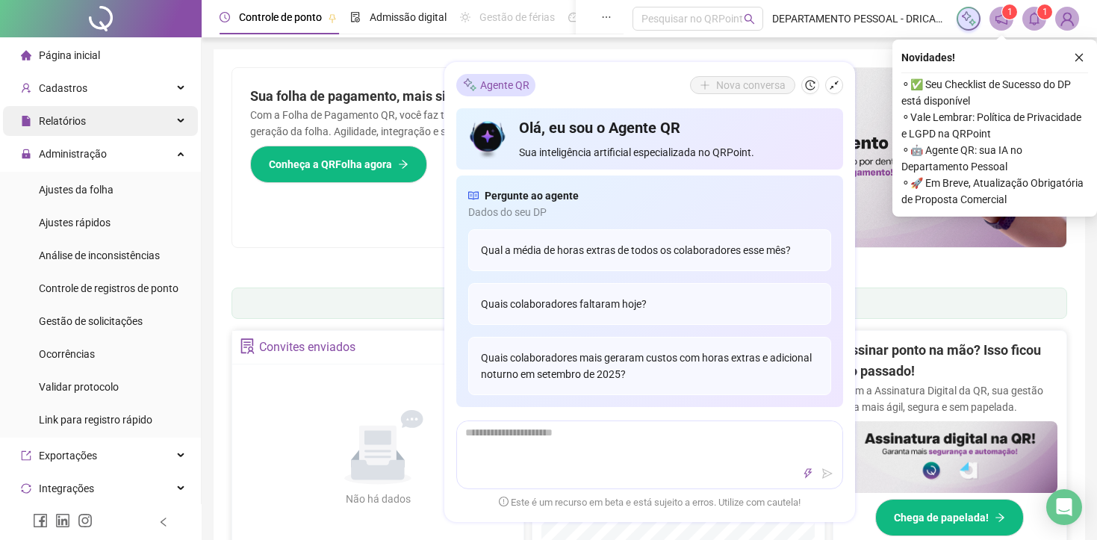
click at [110, 125] on div "Relatórios" at bounding box center [100, 121] width 195 height 30
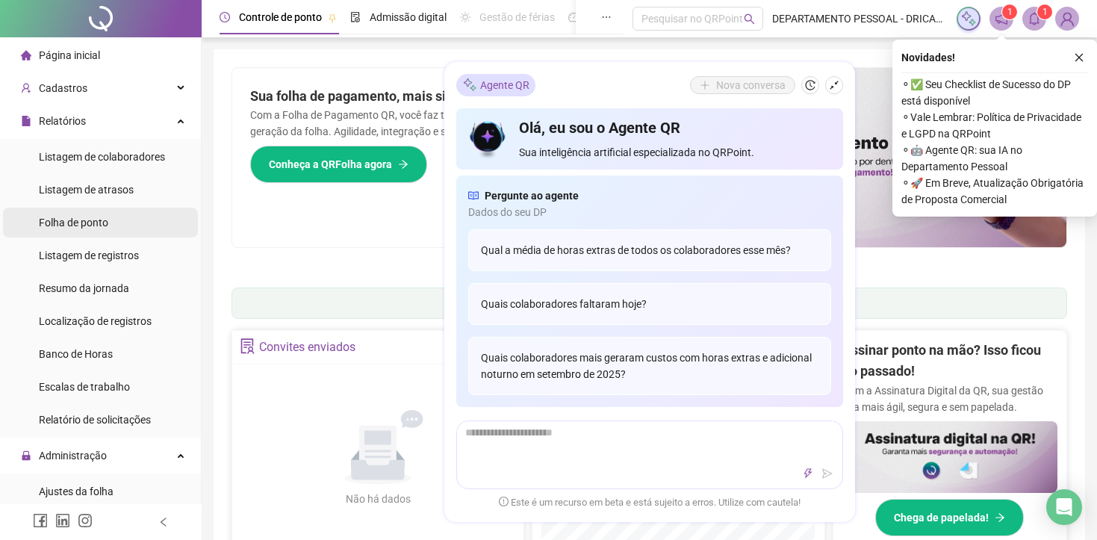
click at [111, 223] on li "Folha de ponto" at bounding box center [100, 223] width 195 height 30
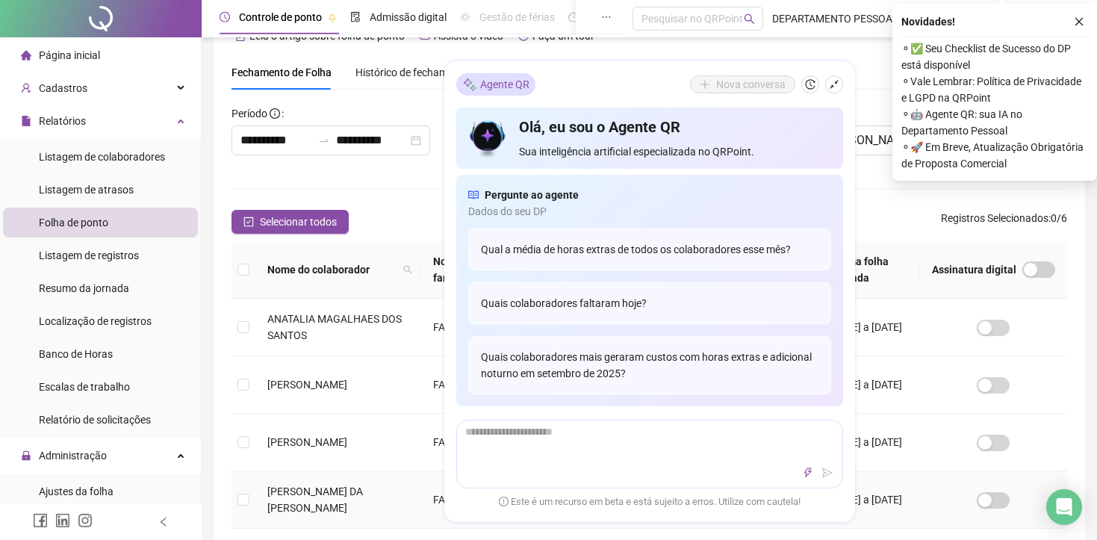
scroll to position [264, 0]
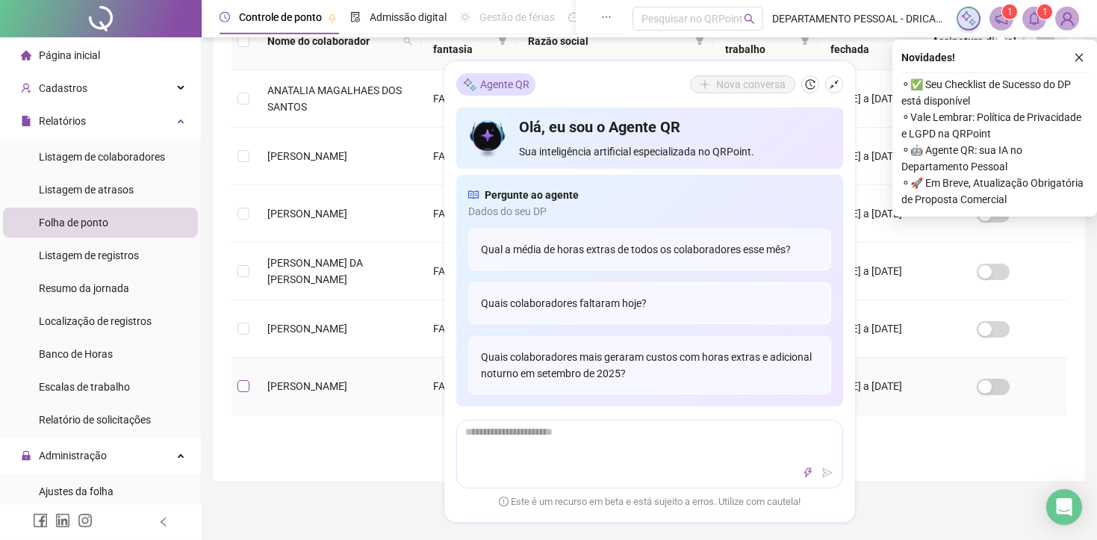
click at [243, 393] on label at bounding box center [244, 386] width 12 height 16
click at [329, 243] on td "[PERSON_NAME]" at bounding box center [338, 214] width 166 height 58
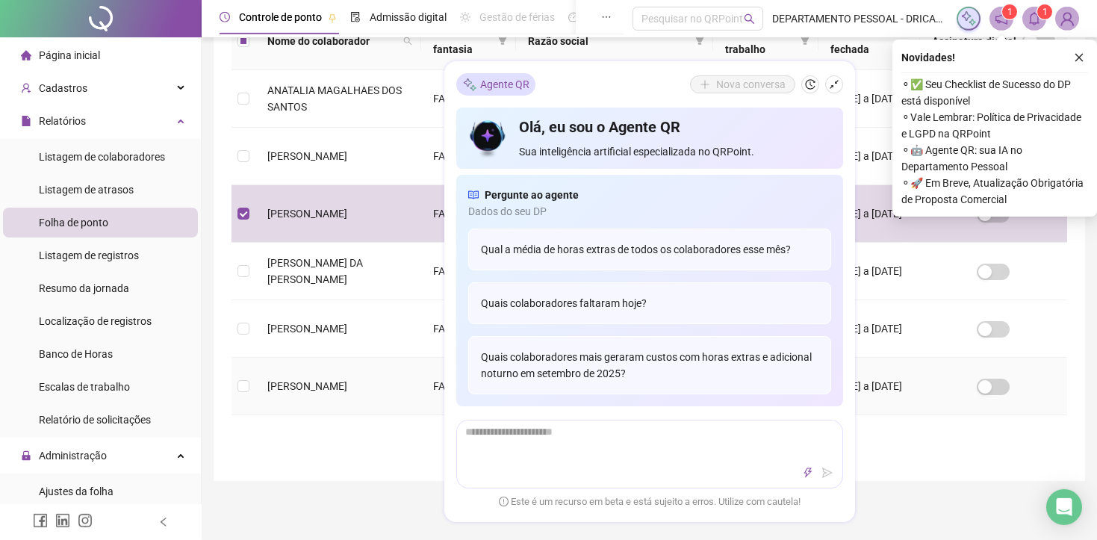
click at [831, 84] on icon "shrink" at bounding box center [834, 85] width 10 height 10
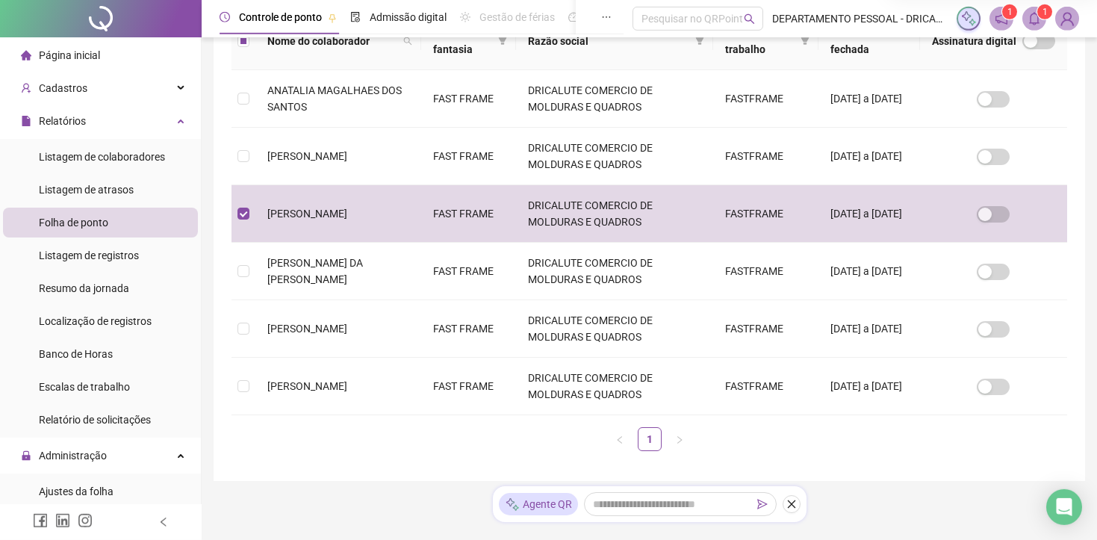
scroll to position [36, 0]
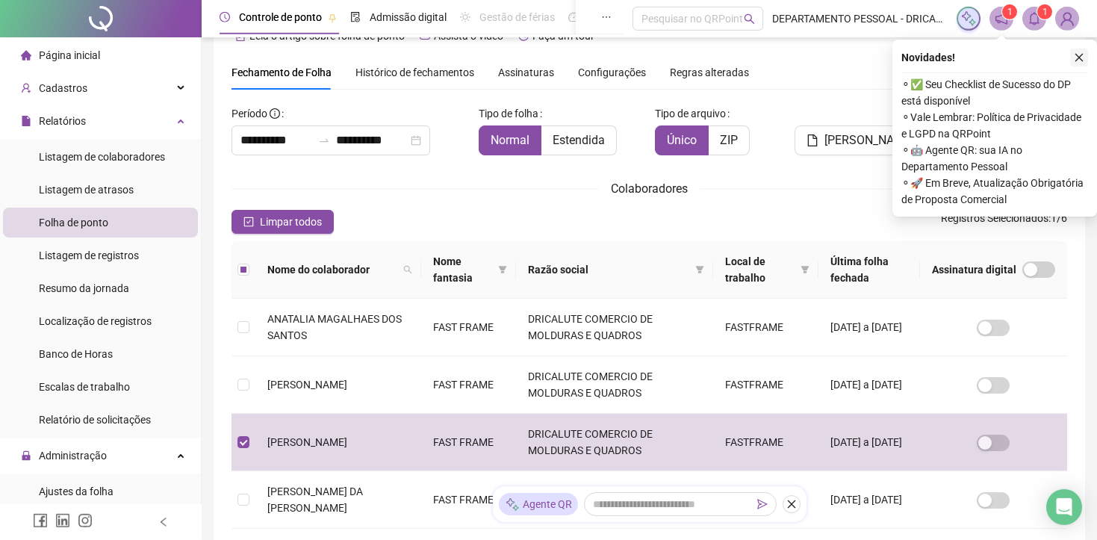
click at [1081, 55] on icon "close" at bounding box center [1079, 58] width 8 height 8
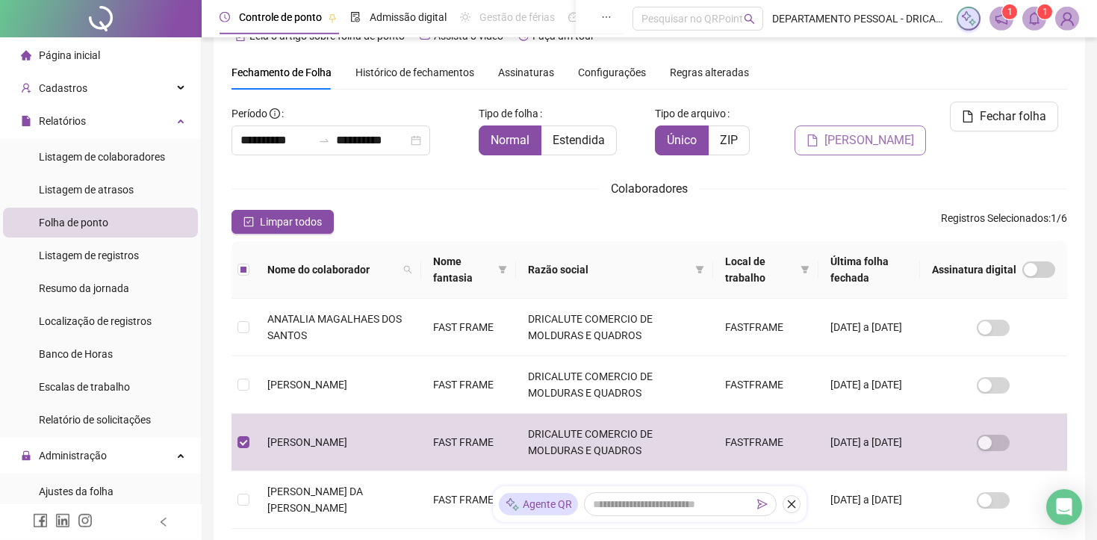
click at [881, 131] on span "[PERSON_NAME]" at bounding box center [870, 140] width 90 height 18
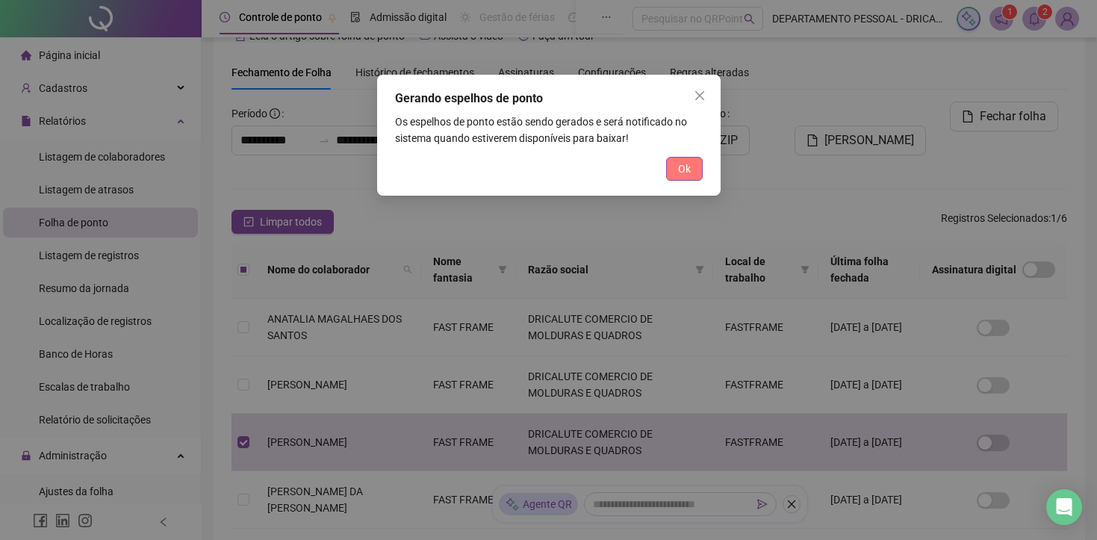
click at [684, 172] on span "Ok" at bounding box center [684, 169] width 13 height 16
